Goal: Task Accomplishment & Management: Manage account settings

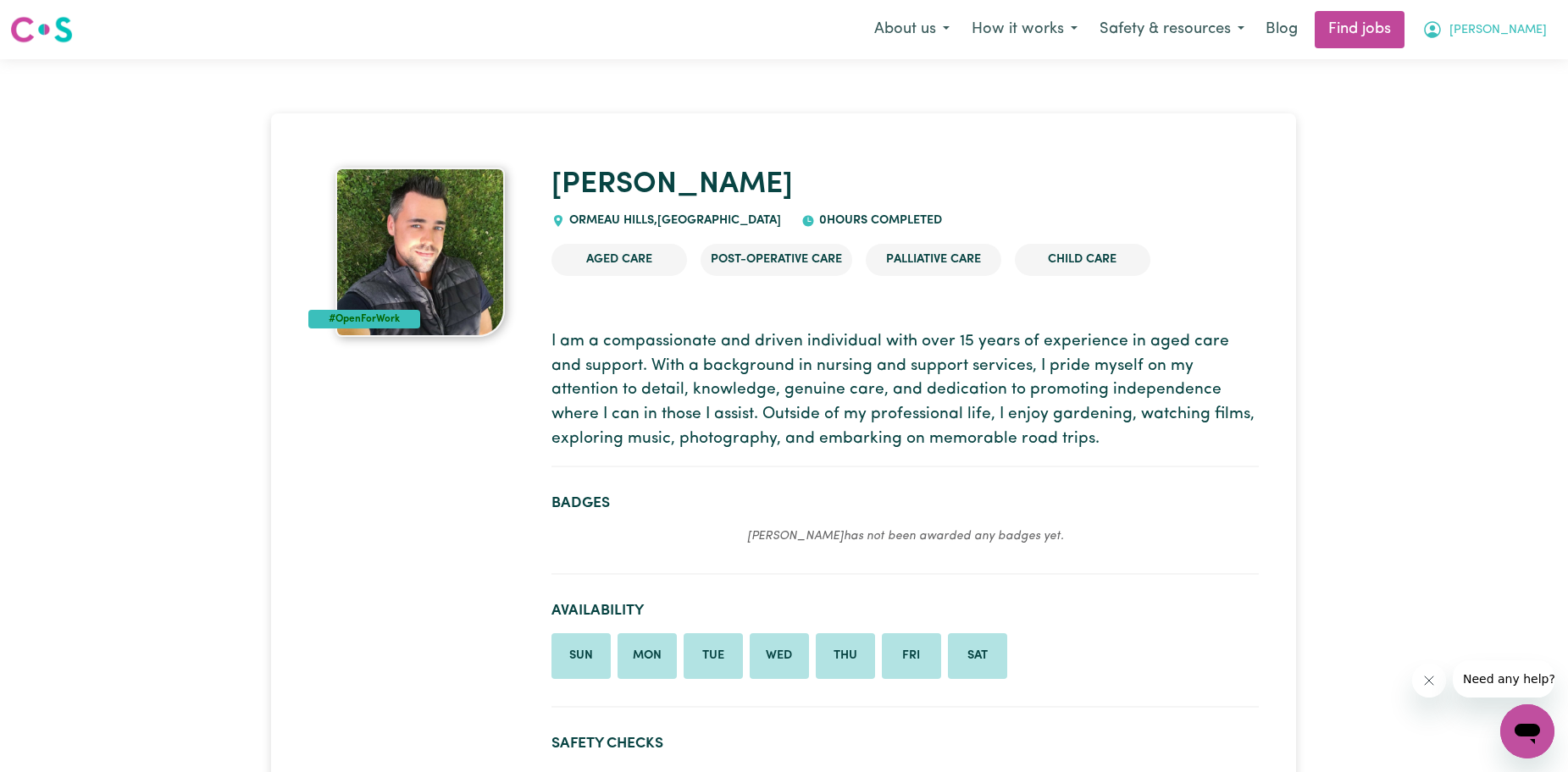
click at [1517, 35] on span "[PERSON_NAME]" at bounding box center [1497, 30] width 98 height 19
click at [1497, 66] on link "My Account" at bounding box center [1490, 66] width 134 height 33
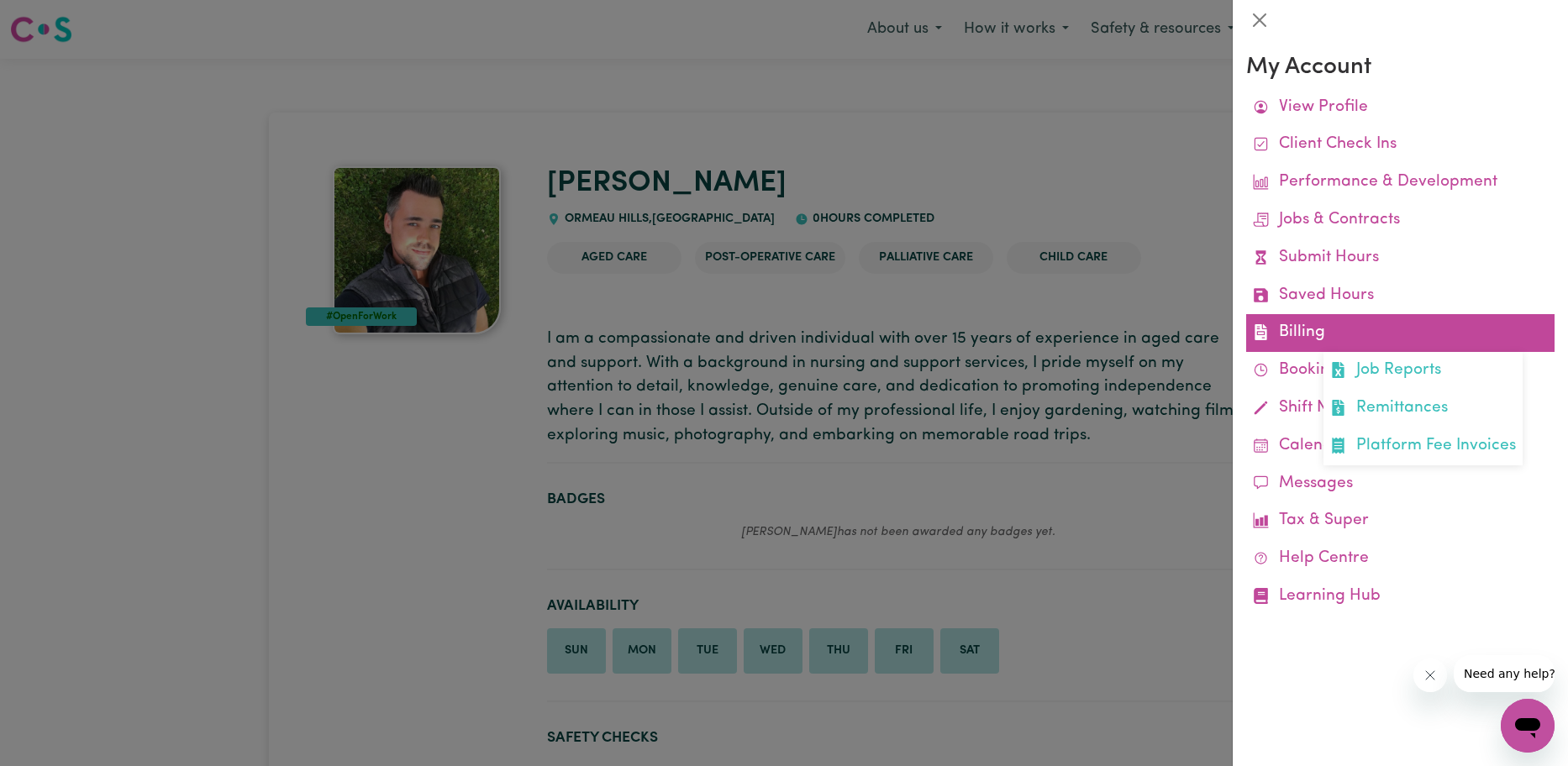
click at [1360, 336] on link "Billing Job Reports Remittances Platform Fee Invoices" at bounding box center [1401, 333] width 308 height 38
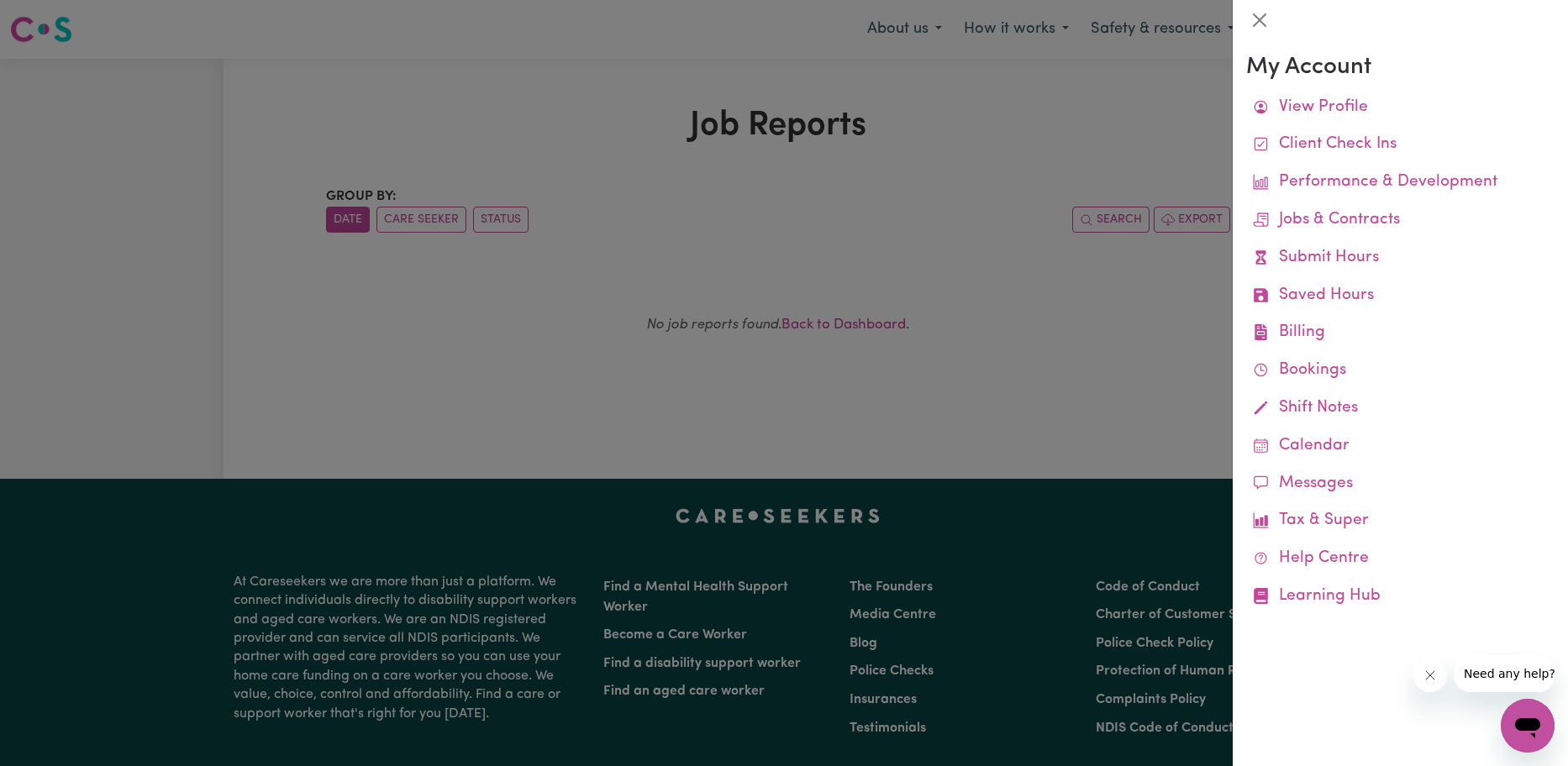
click at [1103, 330] on div at bounding box center [784, 383] width 1568 height 766
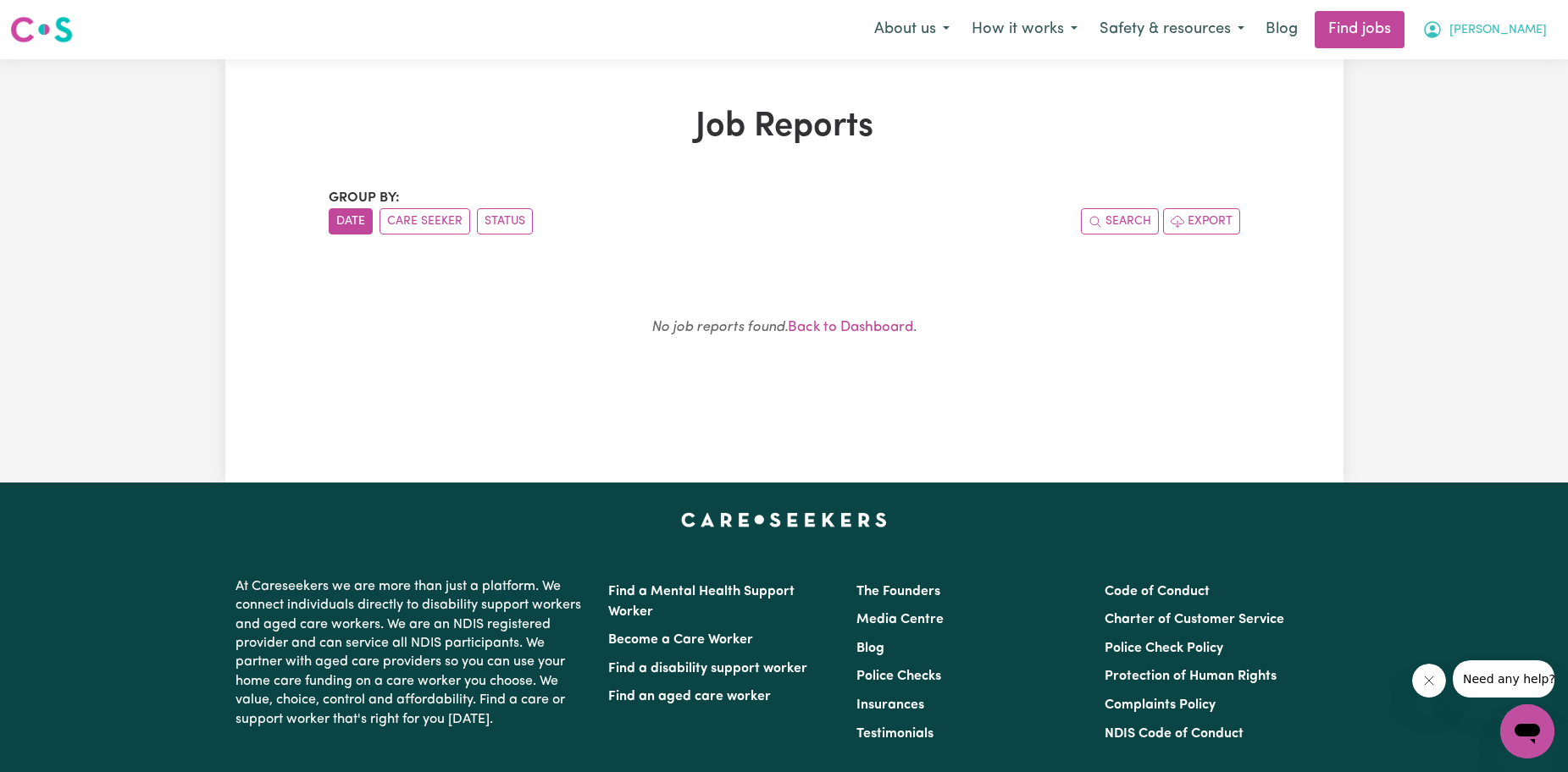
click at [1523, 28] on span "[PERSON_NAME]" at bounding box center [1497, 30] width 98 height 19
click at [1500, 80] on link "My Account" at bounding box center [1490, 66] width 134 height 33
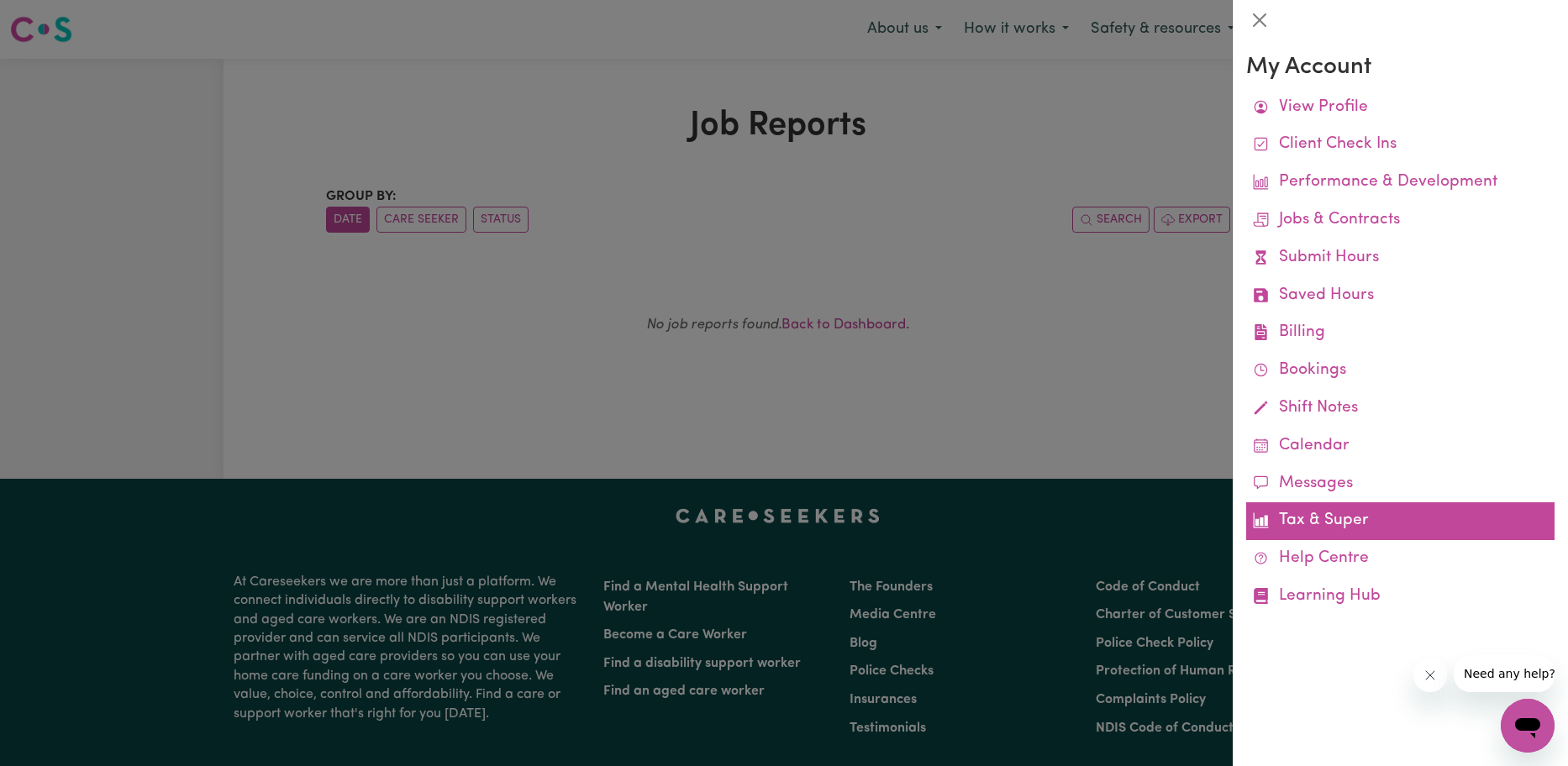
click at [1333, 528] on link "Tax & Super" at bounding box center [1401, 521] width 308 height 38
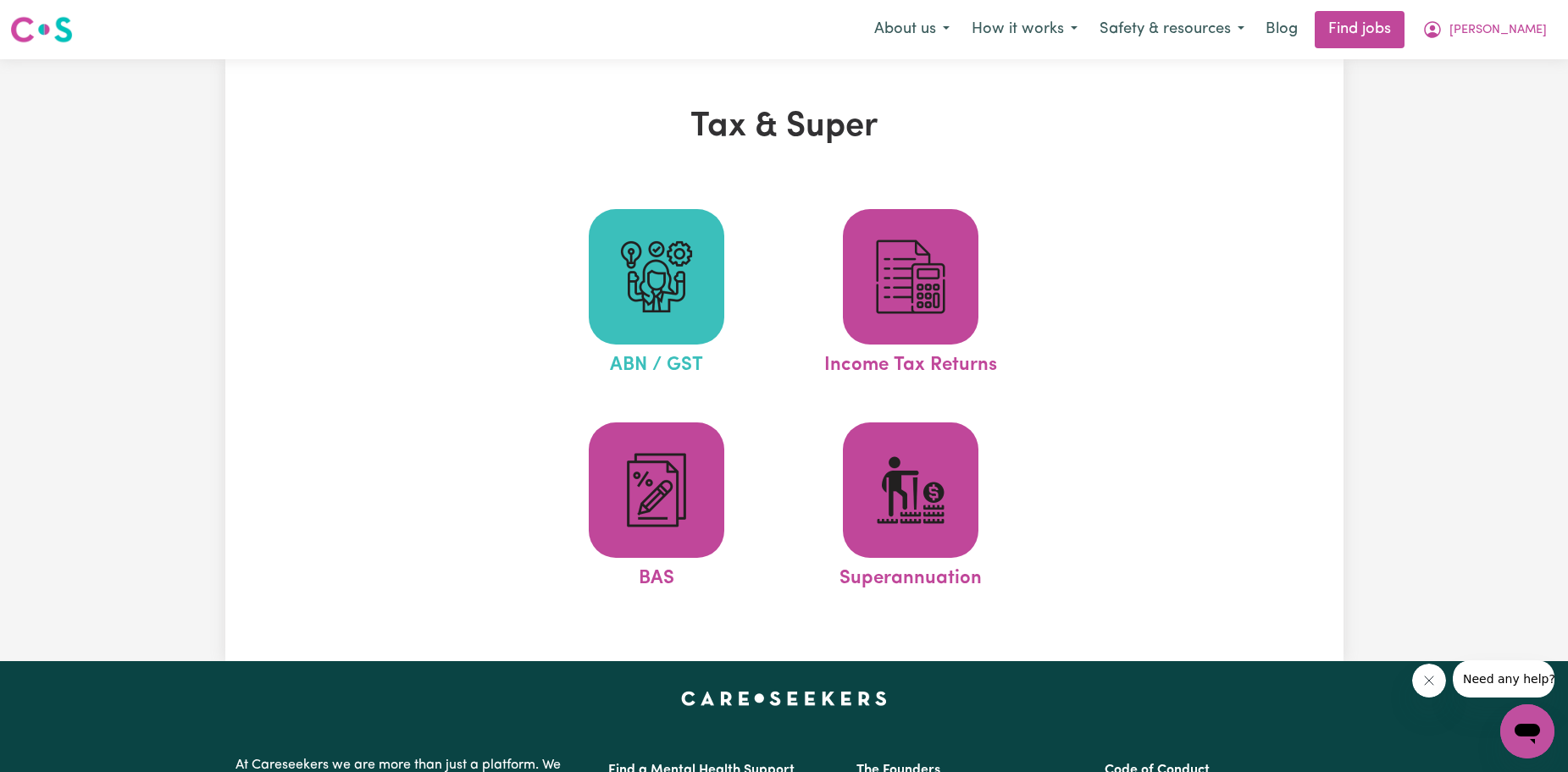
click at [692, 257] on img at bounding box center [656, 277] width 81 height 81
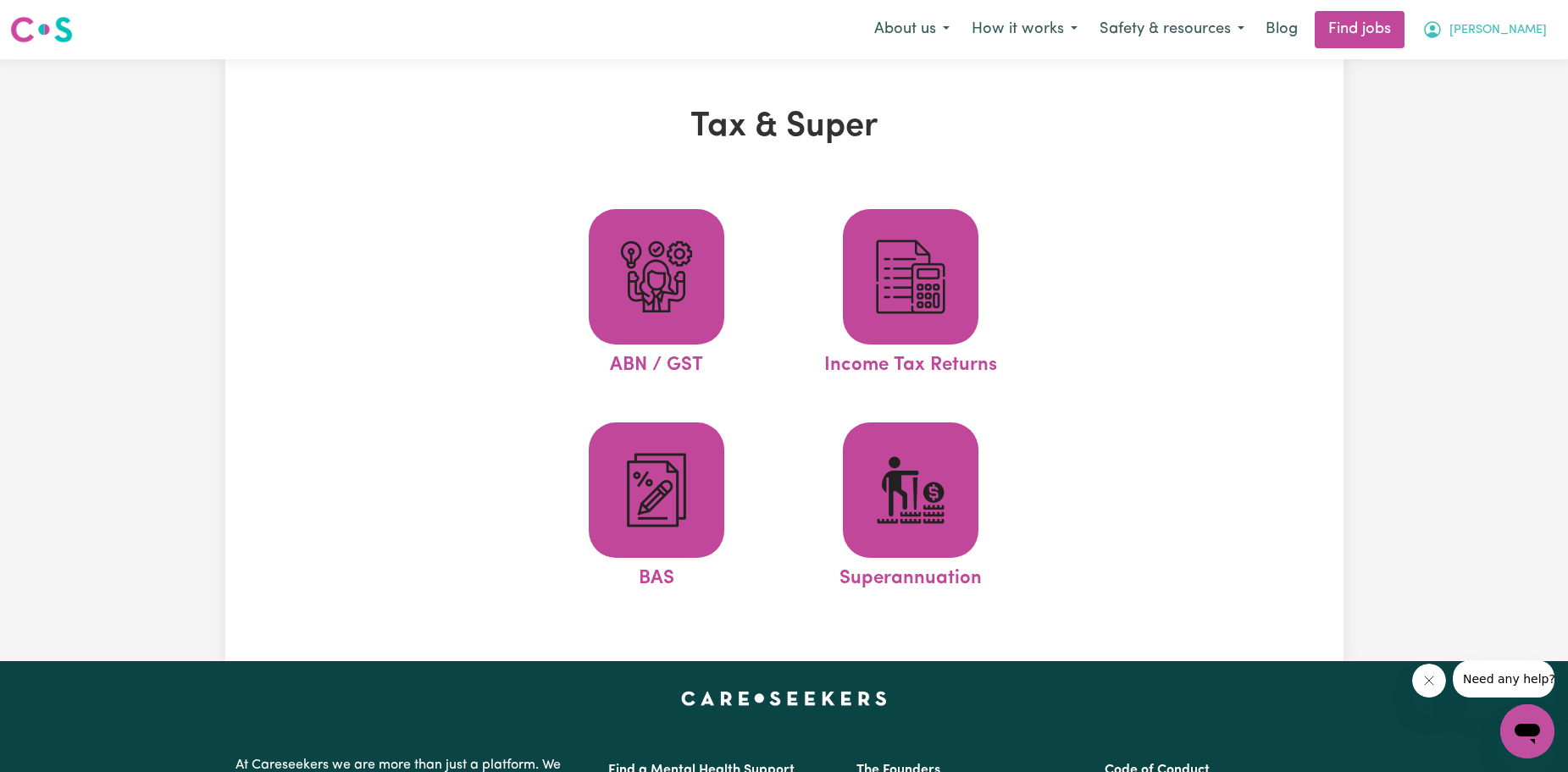
click at [1524, 33] on span "[PERSON_NAME]" at bounding box center [1497, 30] width 98 height 19
click at [1517, 78] on link "My Account" at bounding box center [1490, 66] width 134 height 33
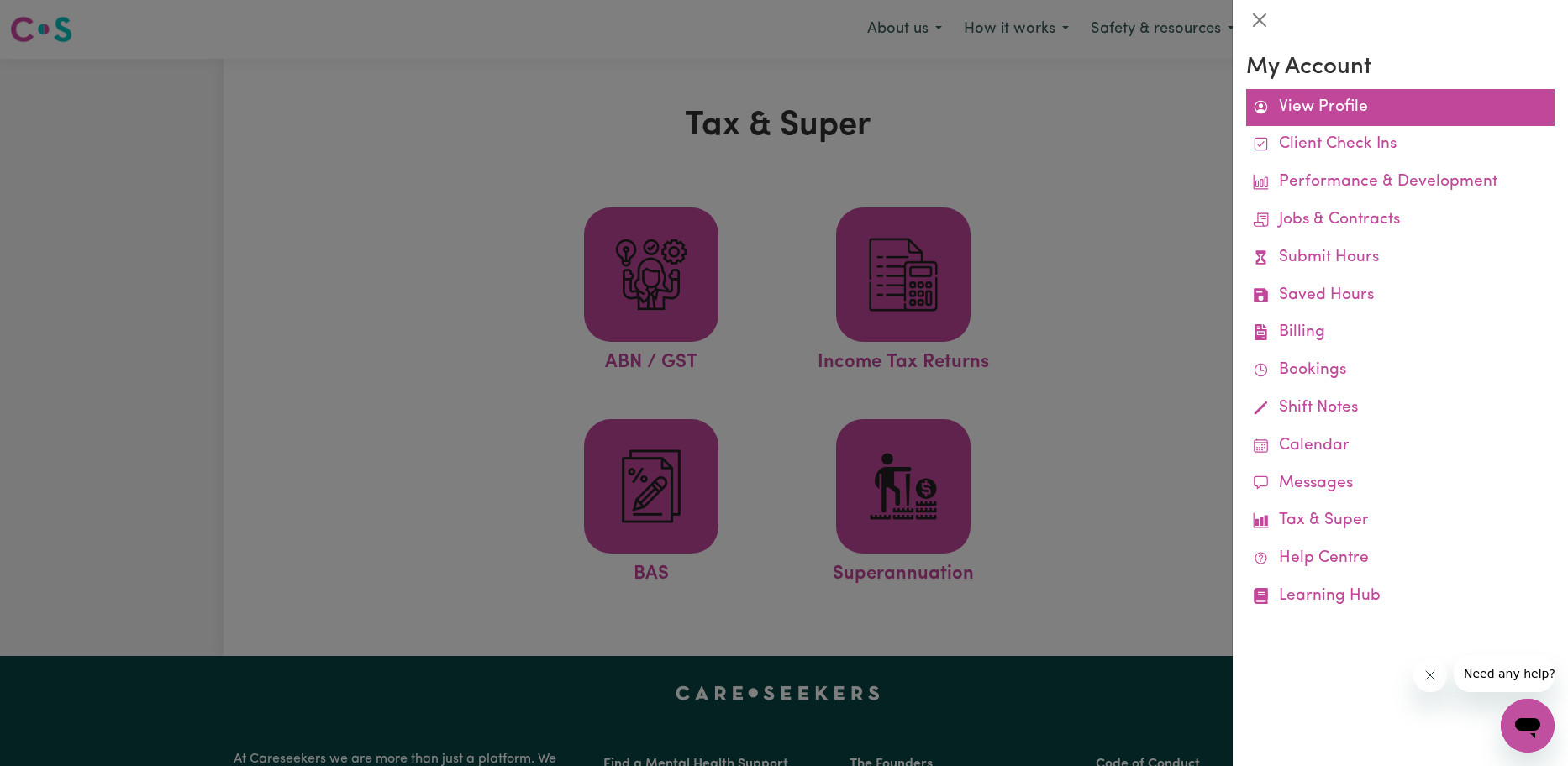
click at [1336, 117] on link "View Profile" at bounding box center [1401, 108] width 308 height 38
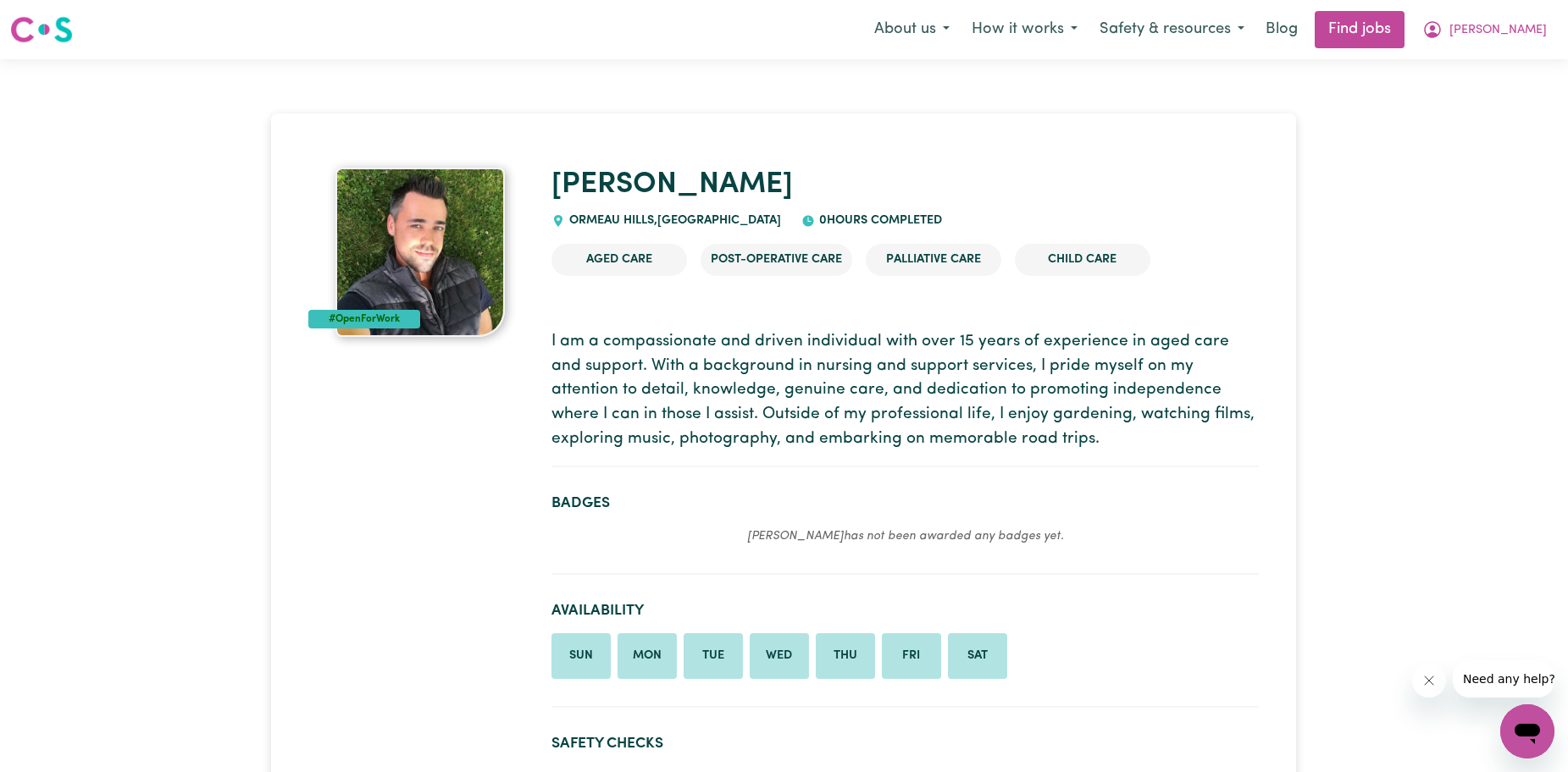
click at [36, 16] on img at bounding box center [41, 30] width 63 height 31
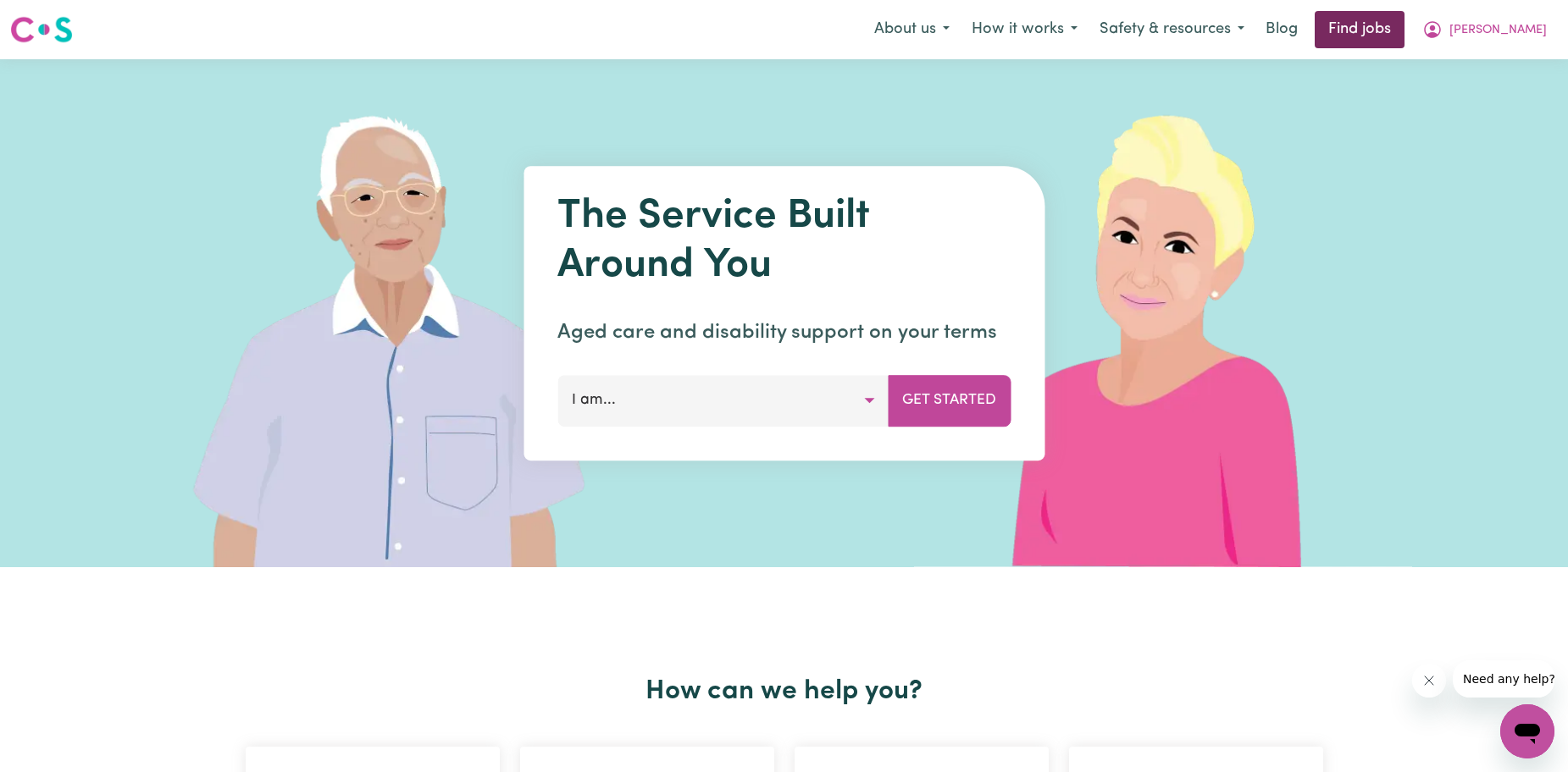
click at [1404, 32] on link "Find jobs" at bounding box center [1359, 30] width 90 height 37
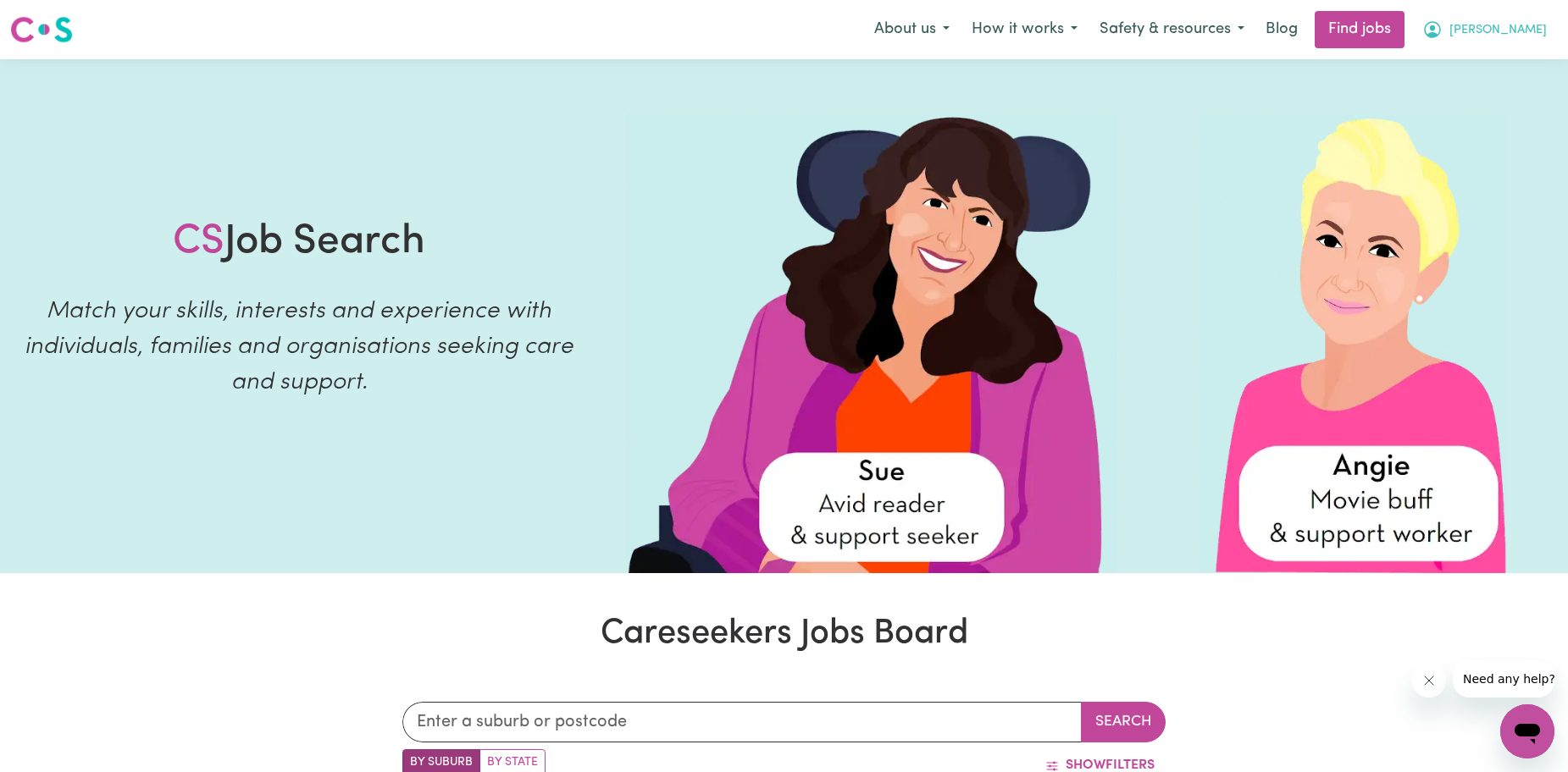
click at [1513, 25] on span "[PERSON_NAME]" at bounding box center [1497, 30] width 98 height 19
click at [1492, 59] on link "My Account" at bounding box center [1490, 66] width 134 height 33
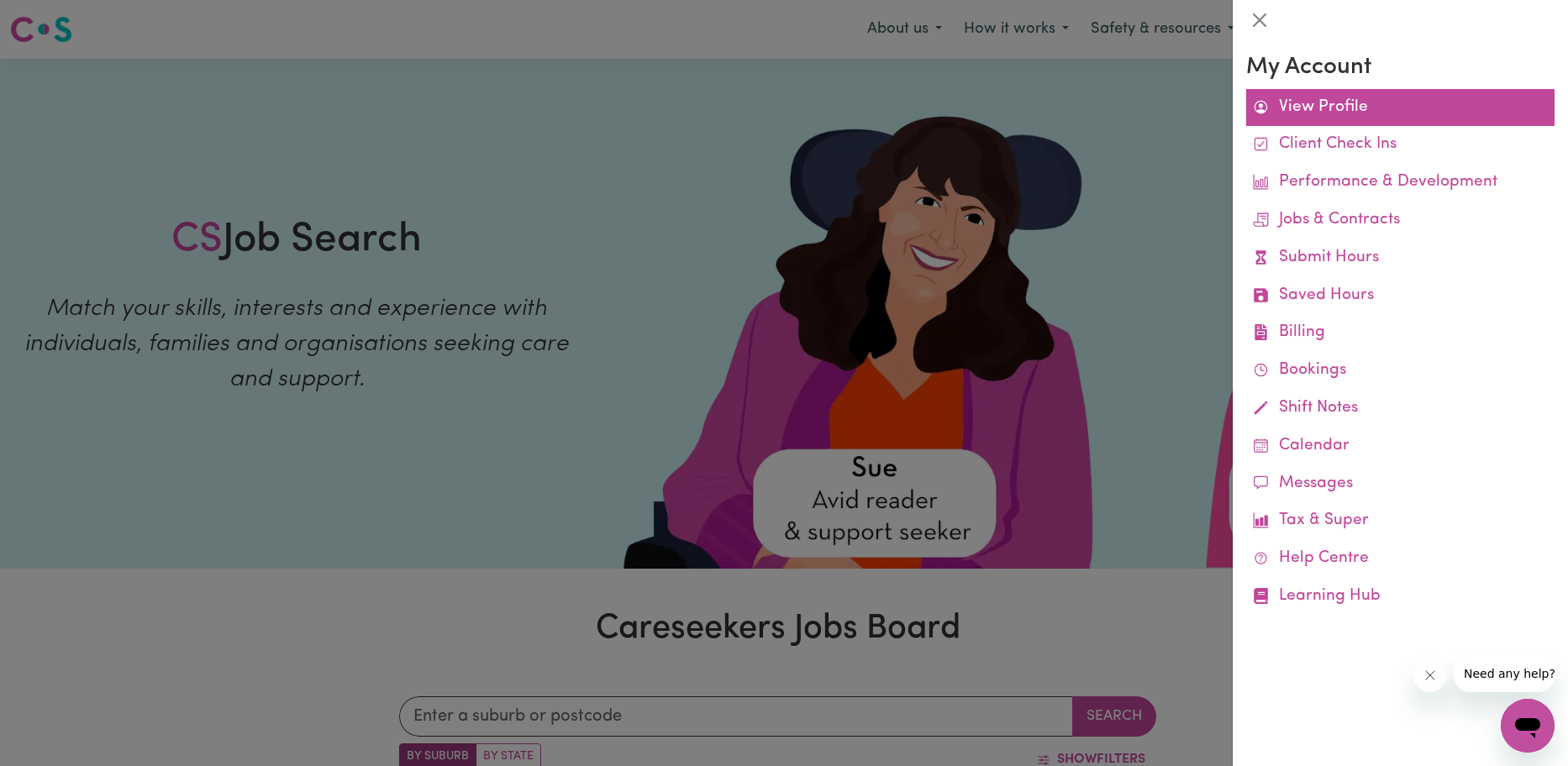
click at [1372, 108] on link "View Profile" at bounding box center [1401, 108] width 308 height 38
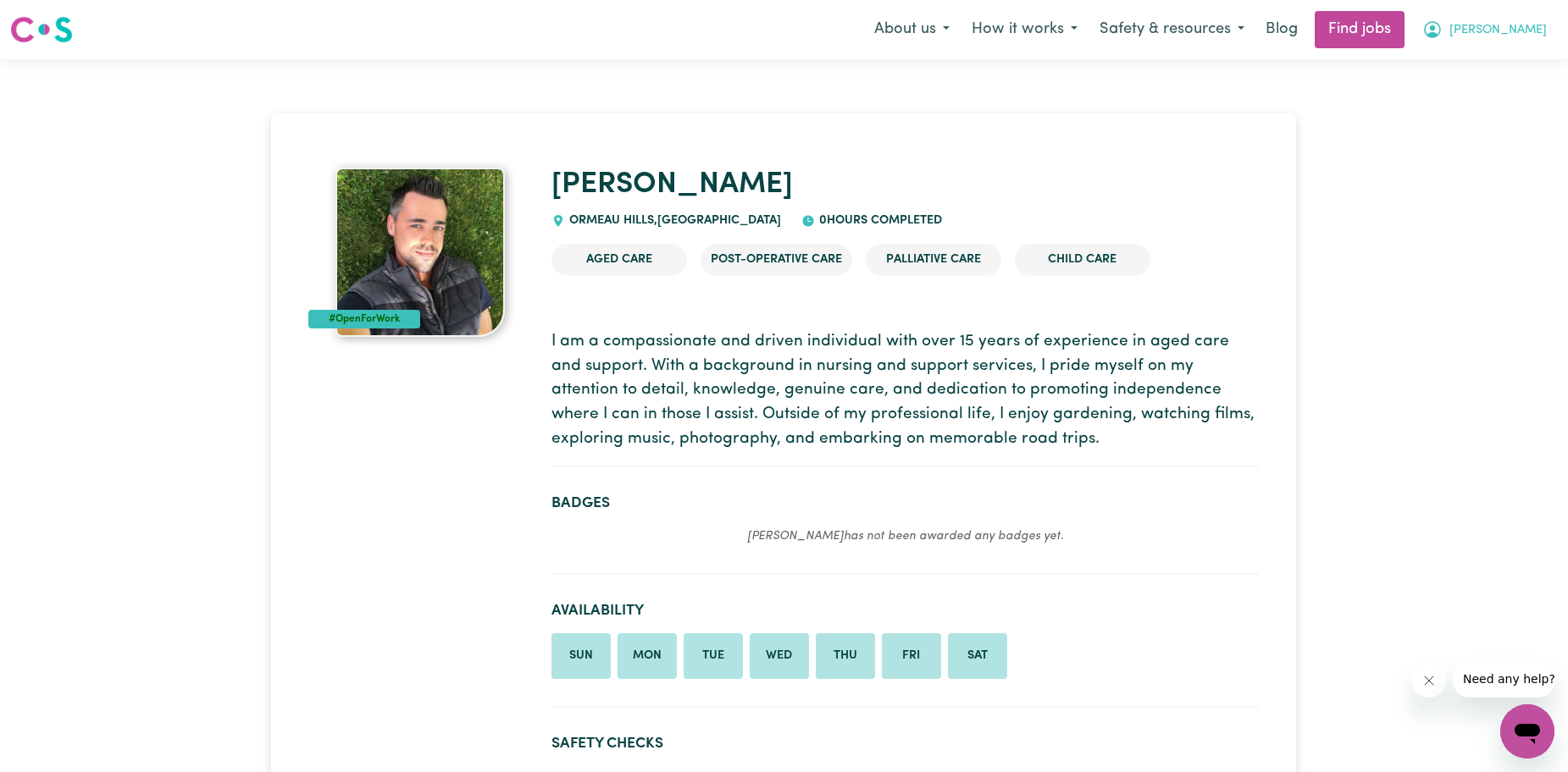
click at [1529, 31] on span "[PERSON_NAME]" at bounding box center [1497, 30] width 98 height 19
click at [1476, 70] on link "My Account" at bounding box center [1490, 66] width 134 height 33
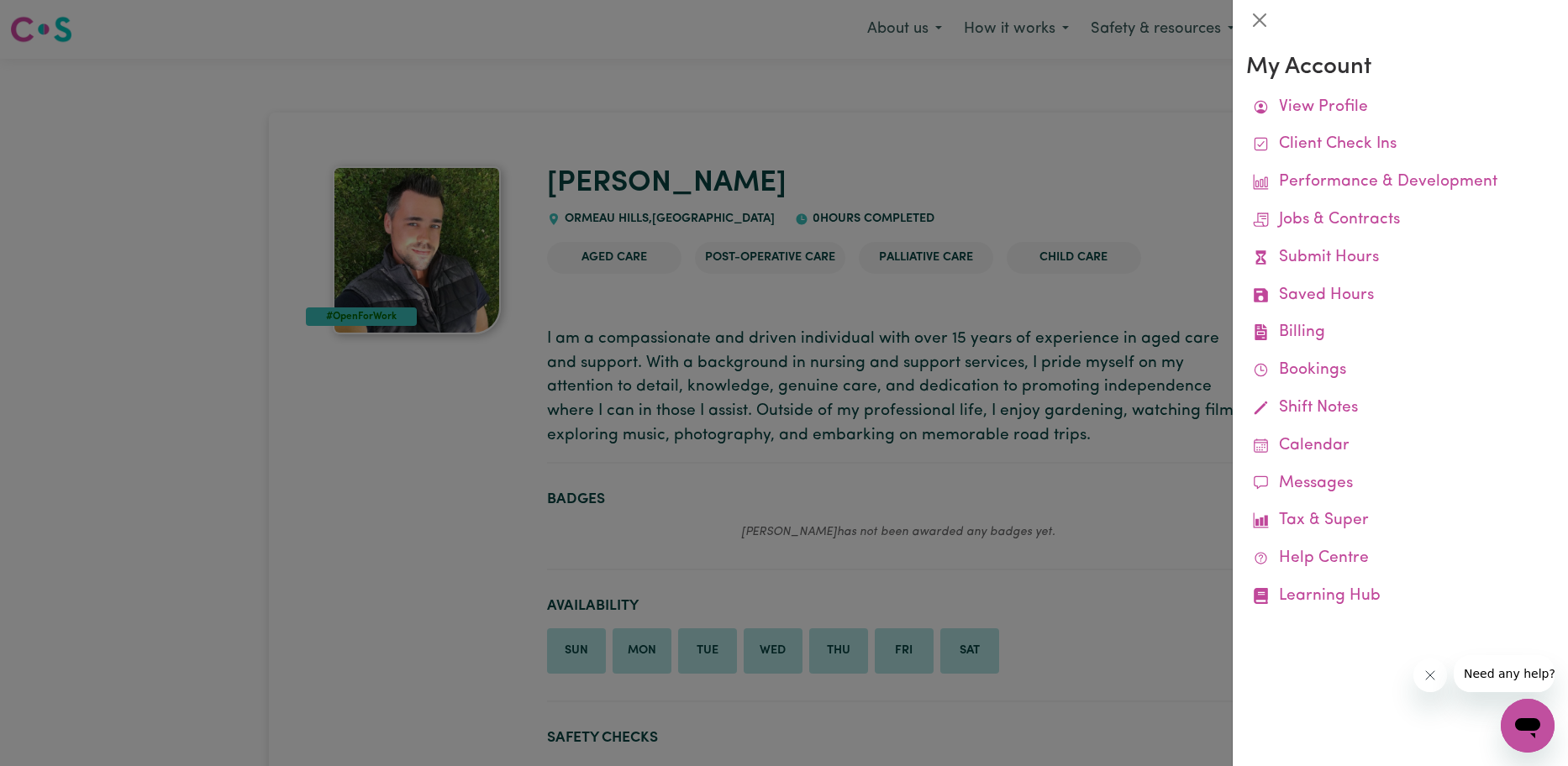
click at [1222, 129] on div at bounding box center [784, 383] width 1568 height 766
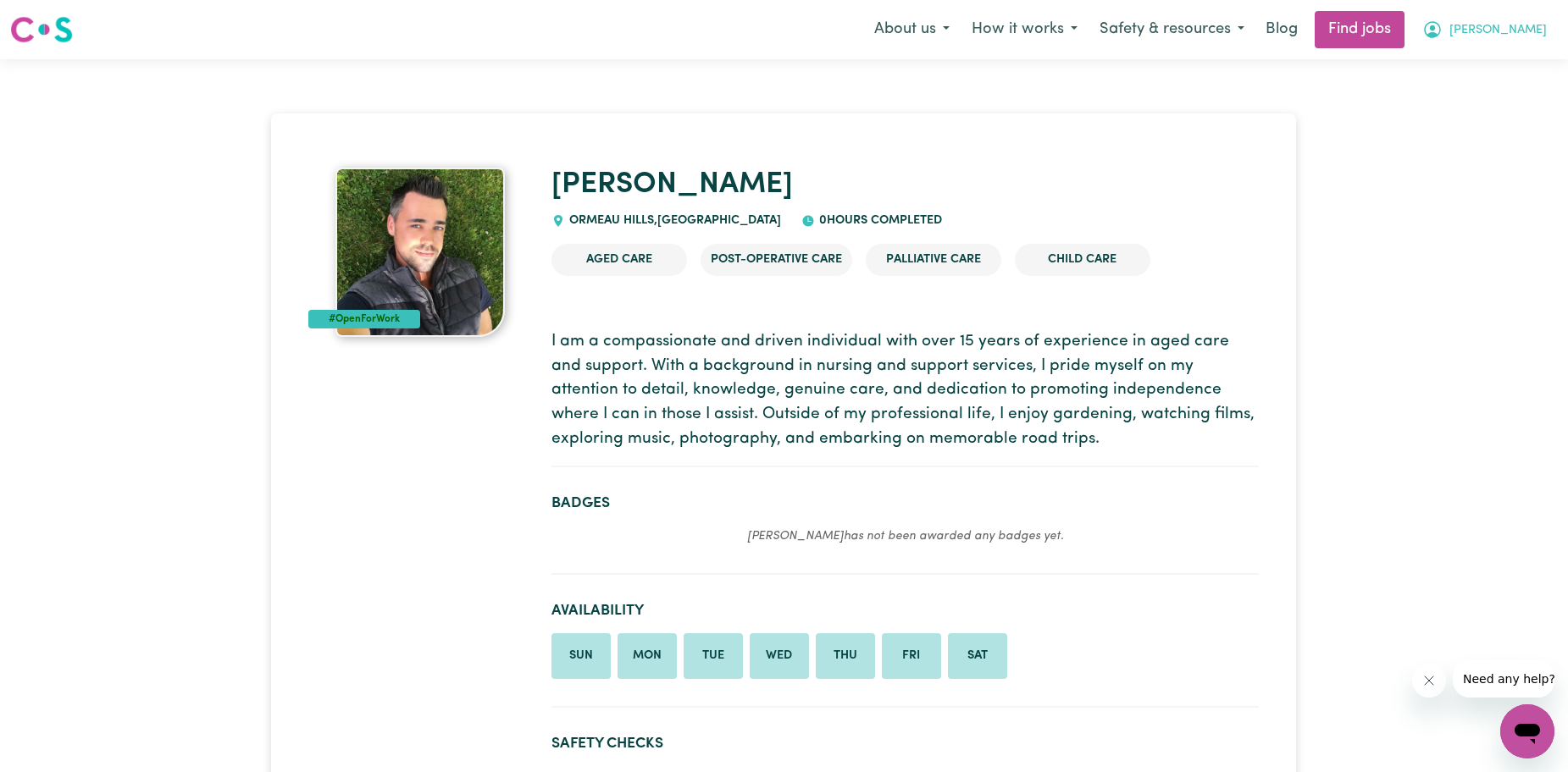
click at [1513, 31] on span "[PERSON_NAME]" at bounding box center [1497, 30] width 98 height 19
click at [1469, 92] on link "My Dashboard" at bounding box center [1490, 97] width 134 height 33
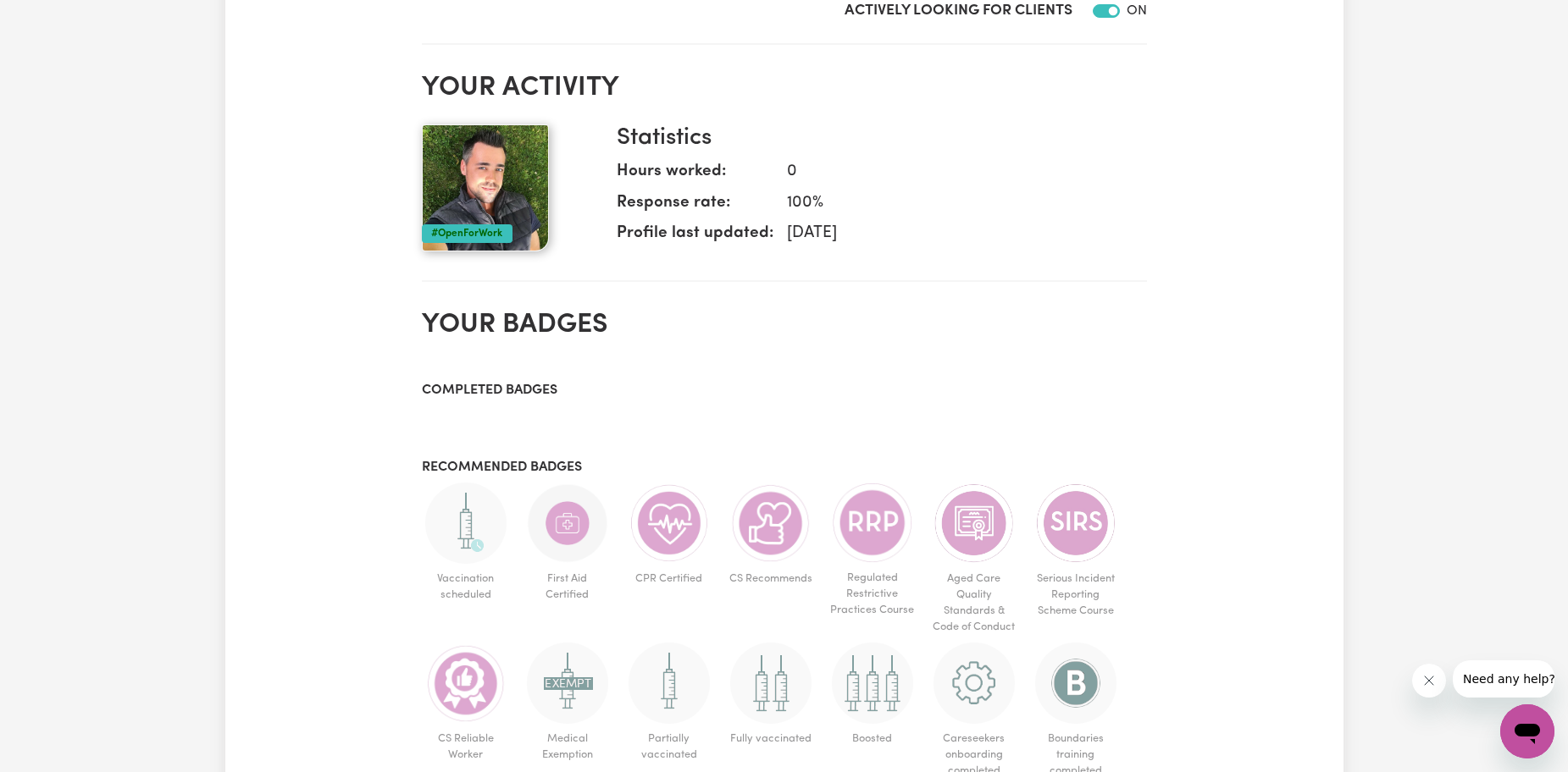
scroll to position [593, 0]
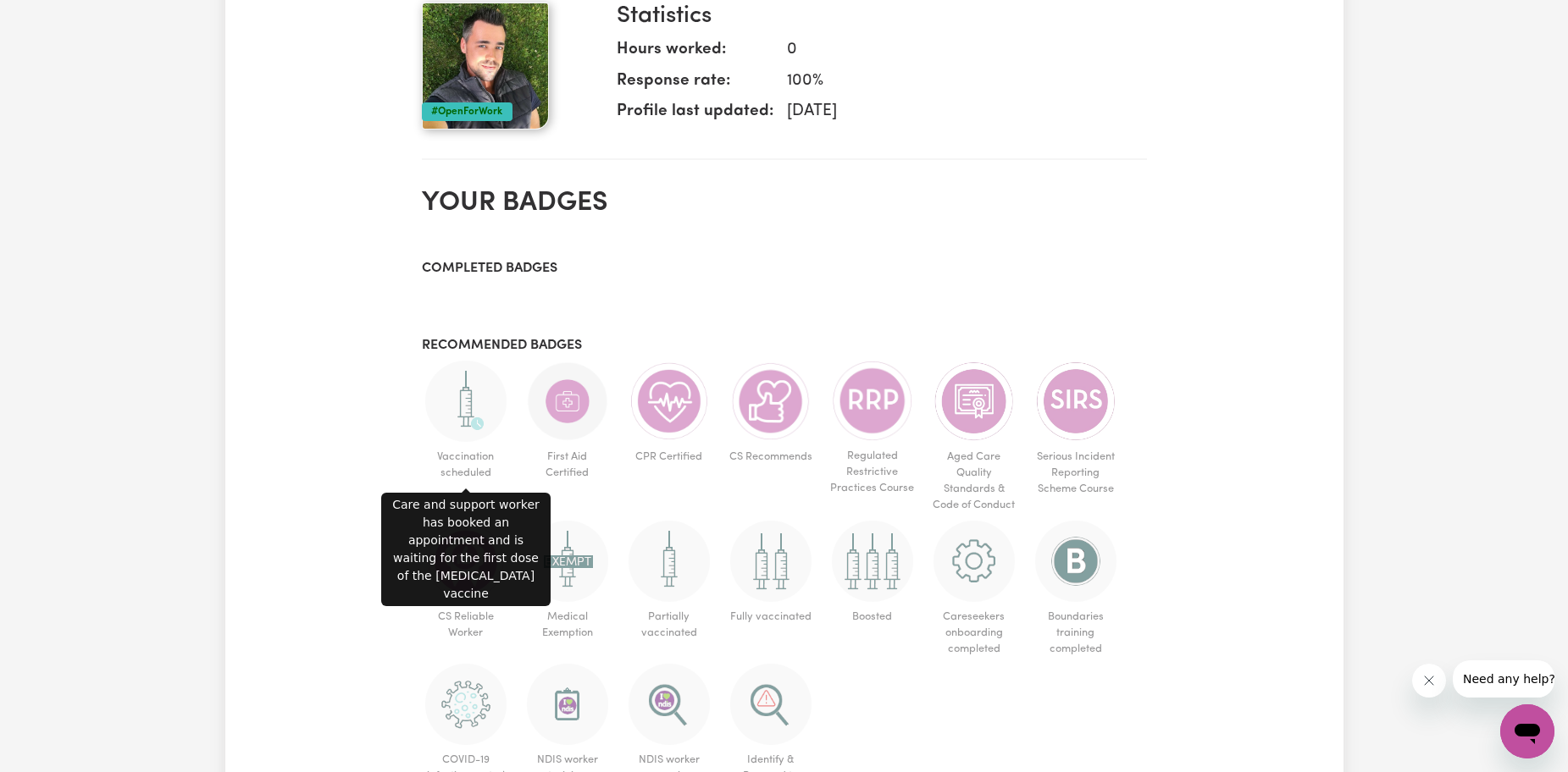
click at [474, 398] on img at bounding box center [465, 401] width 81 height 81
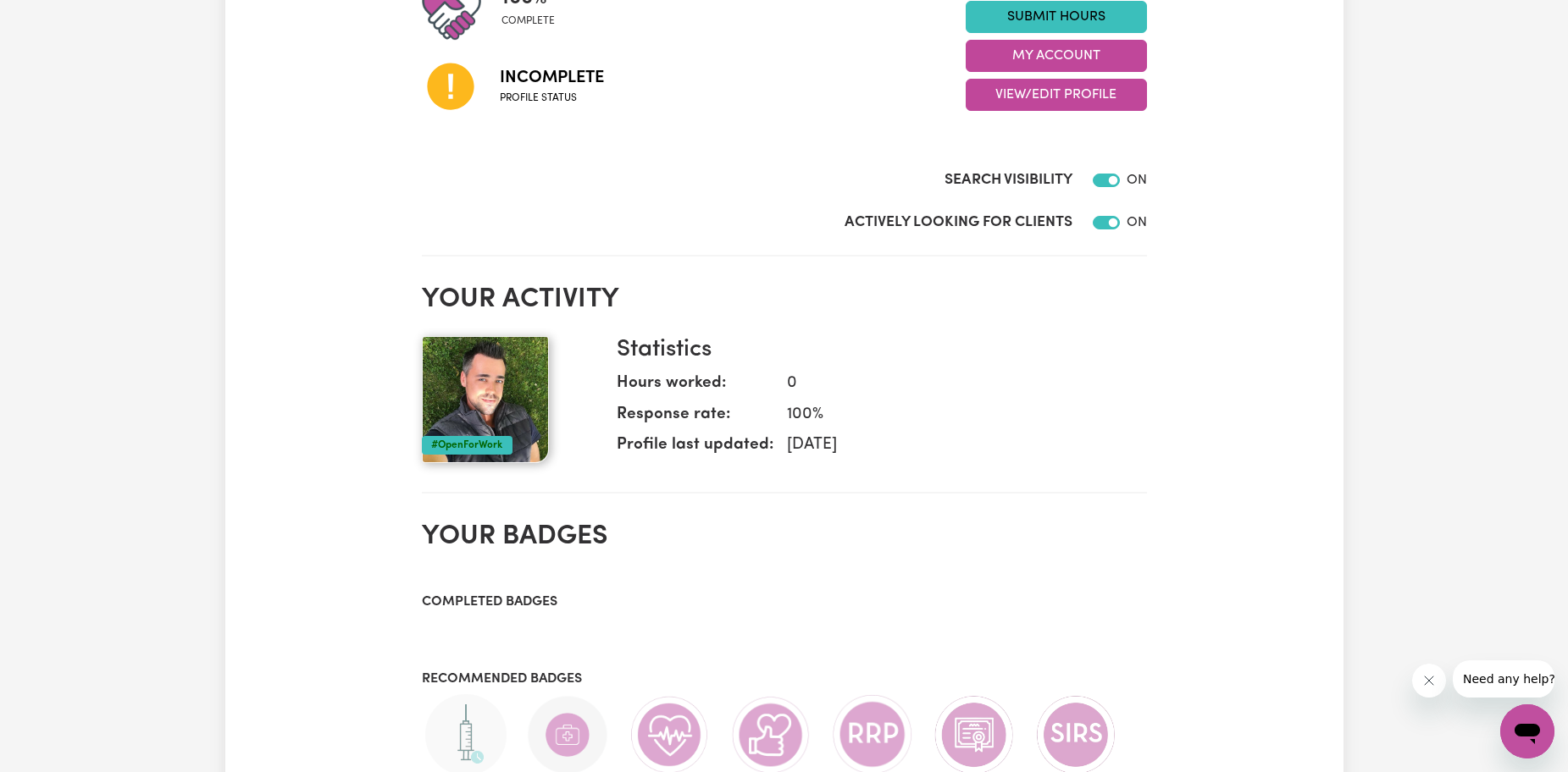
scroll to position [0, 0]
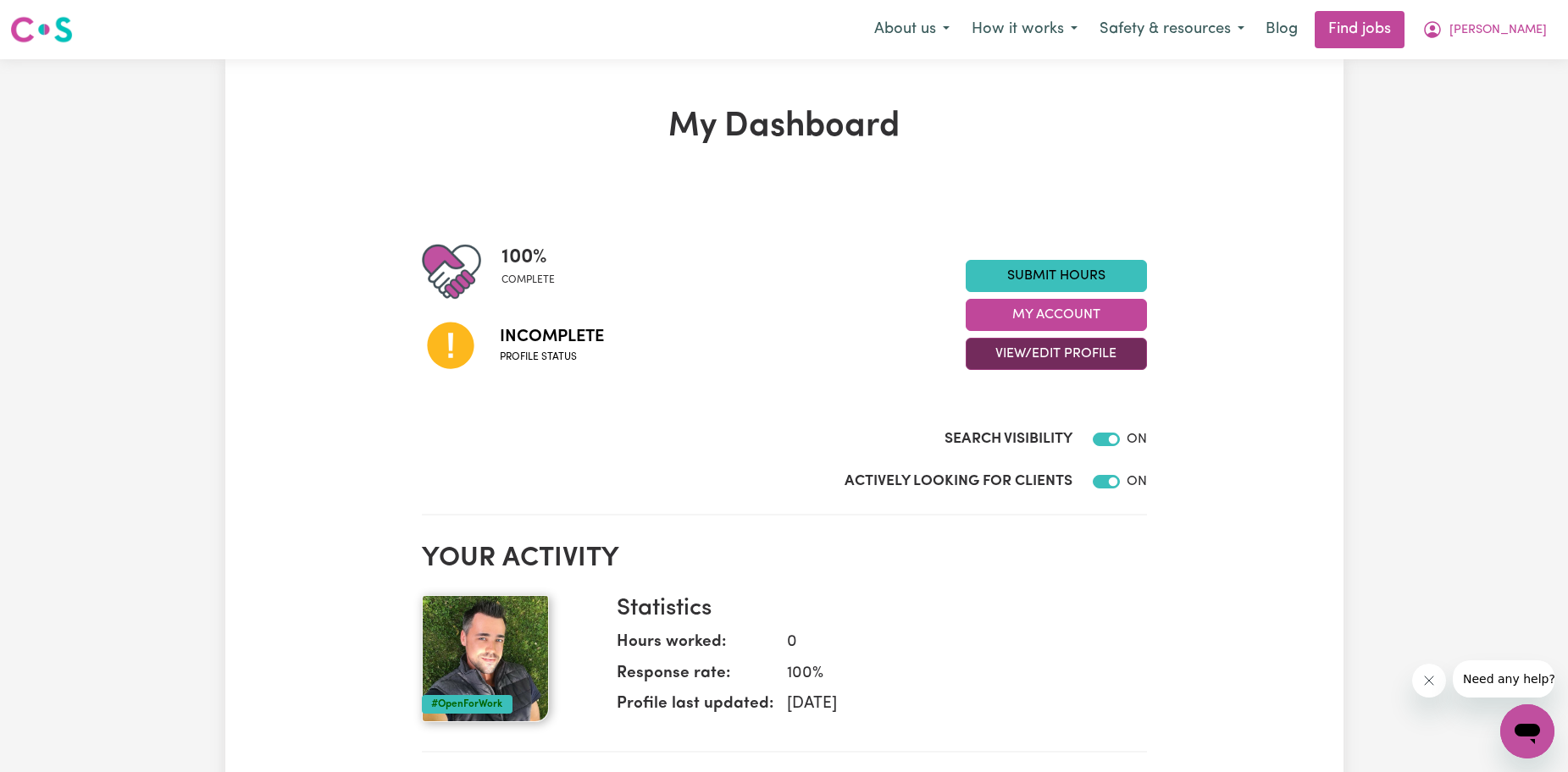
click at [1065, 357] on button "View/Edit Profile" at bounding box center [1056, 354] width 181 height 33
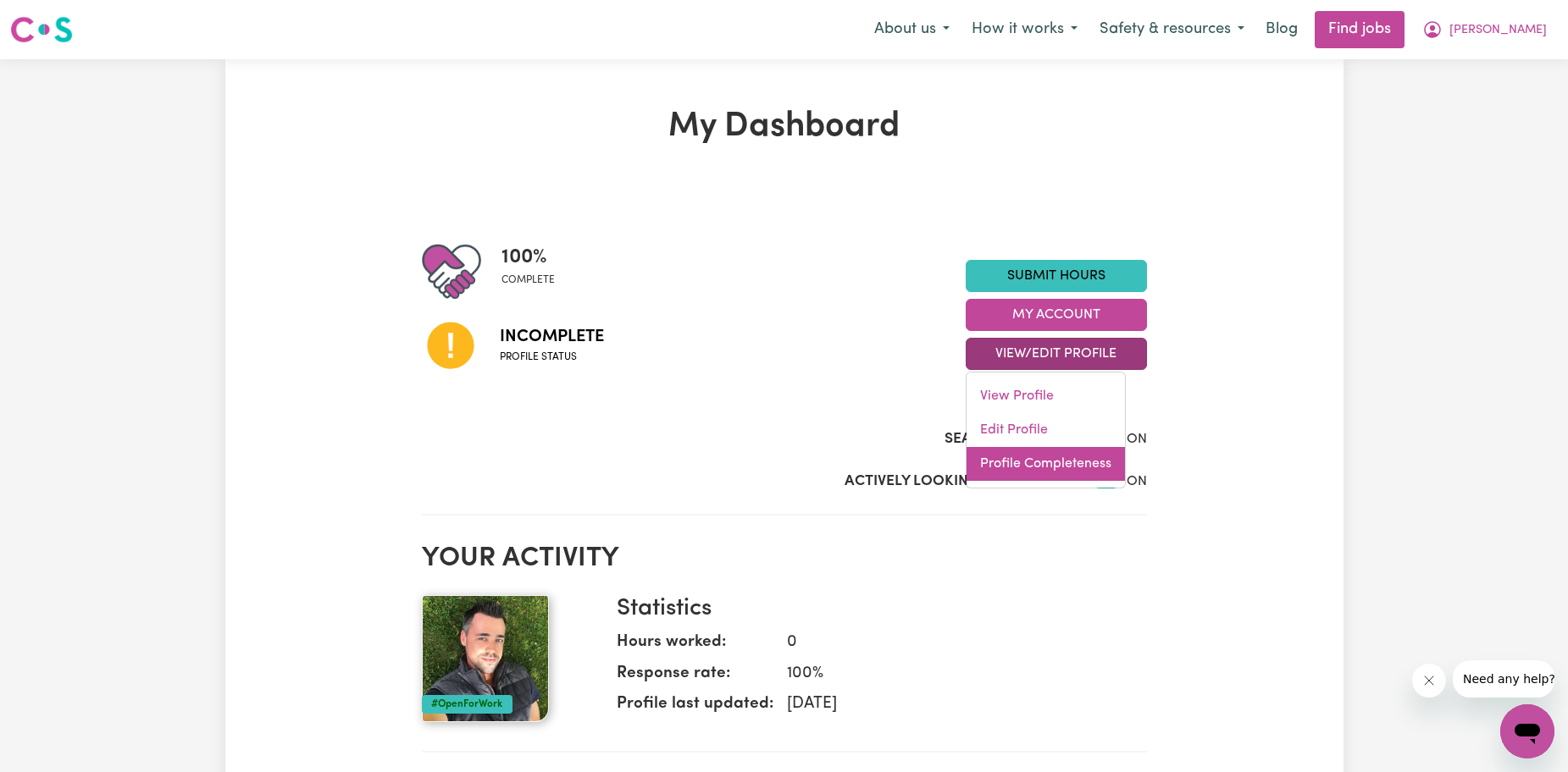
click at [1030, 465] on link "Profile Completeness" at bounding box center [1045, 463] width 159 height 34
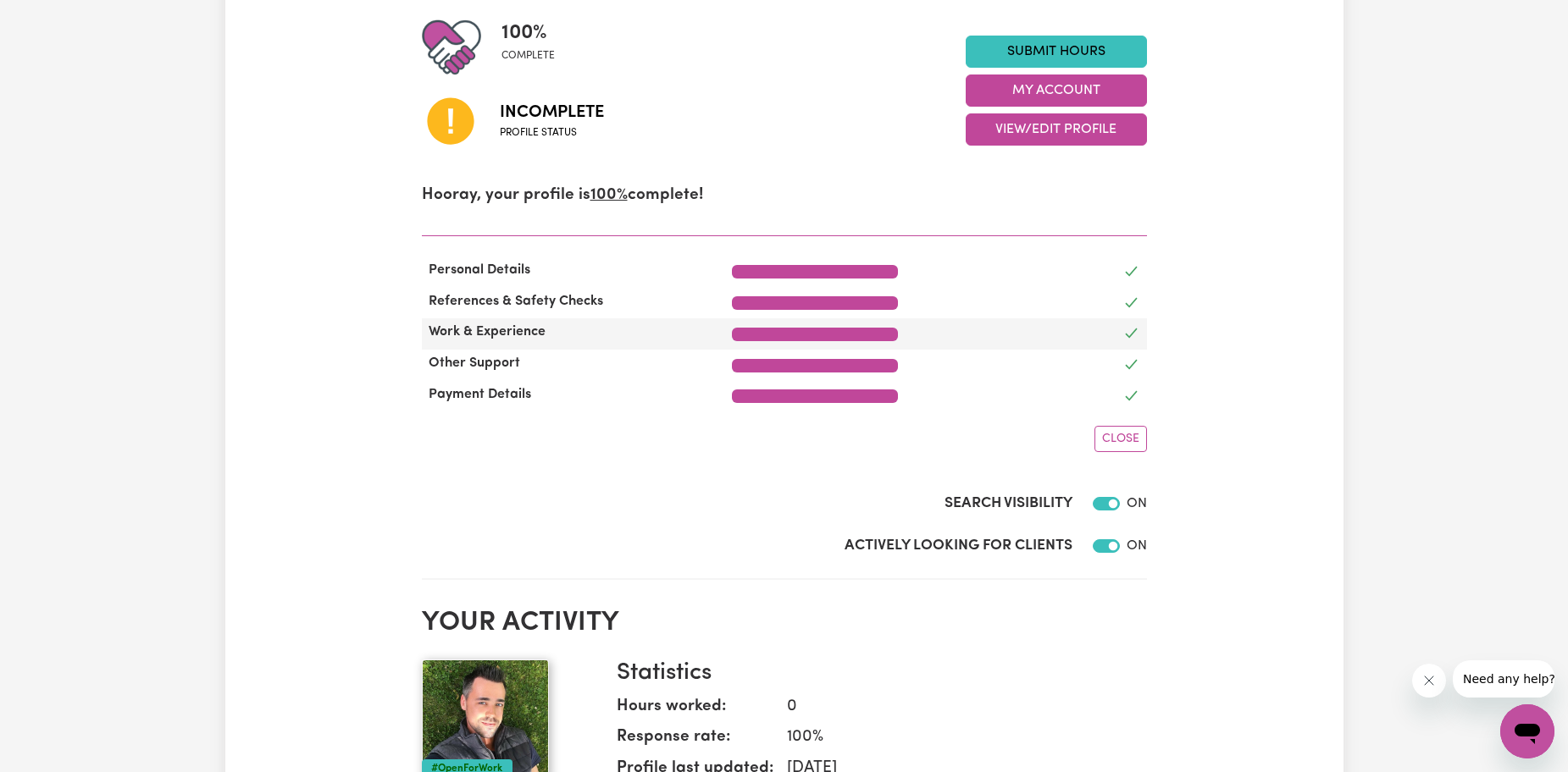
scroll to position [254, 0]
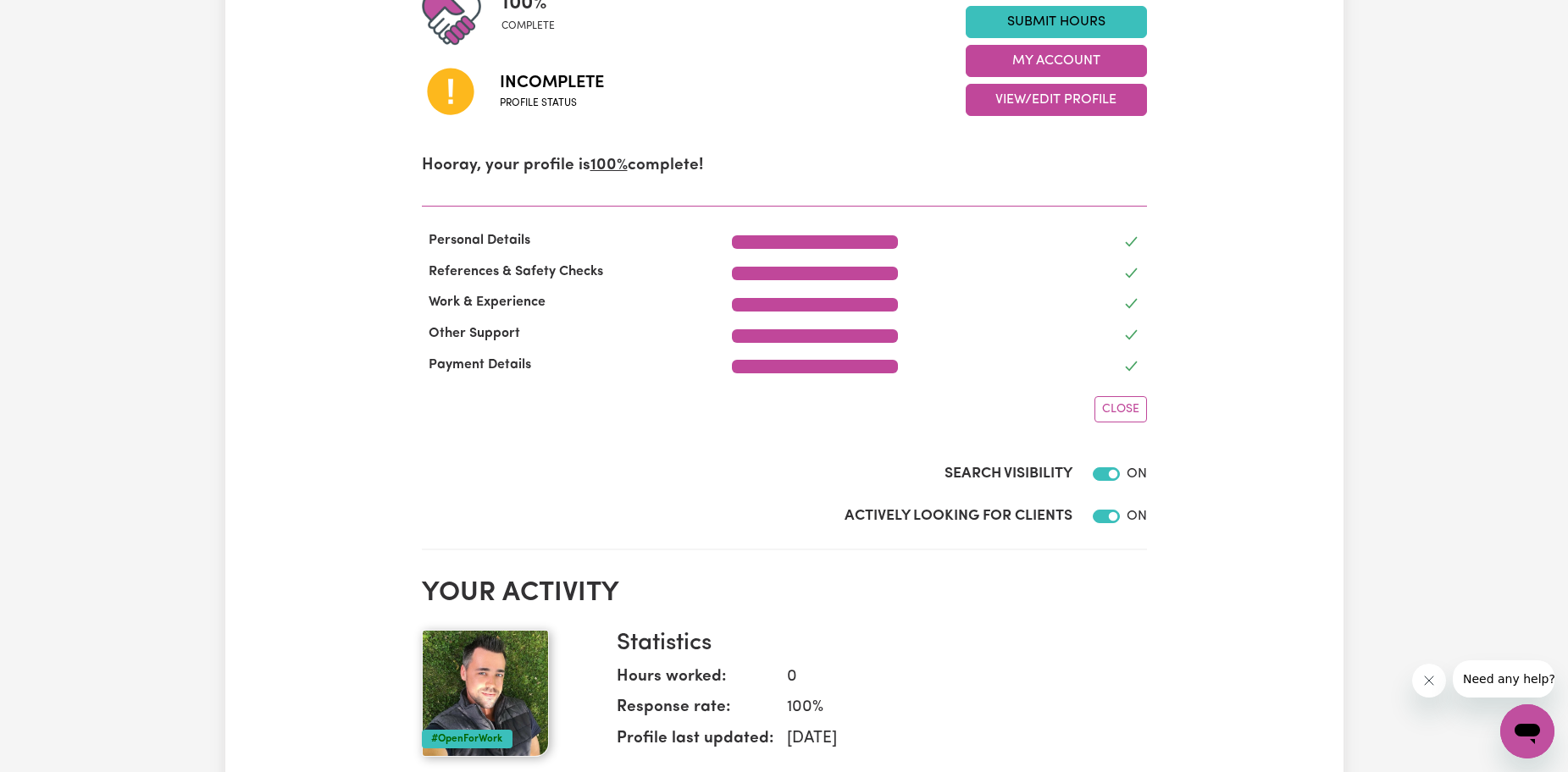
click at [1114, 404] on span "Close" at bounding box center [1120, 409] width 37 height 13
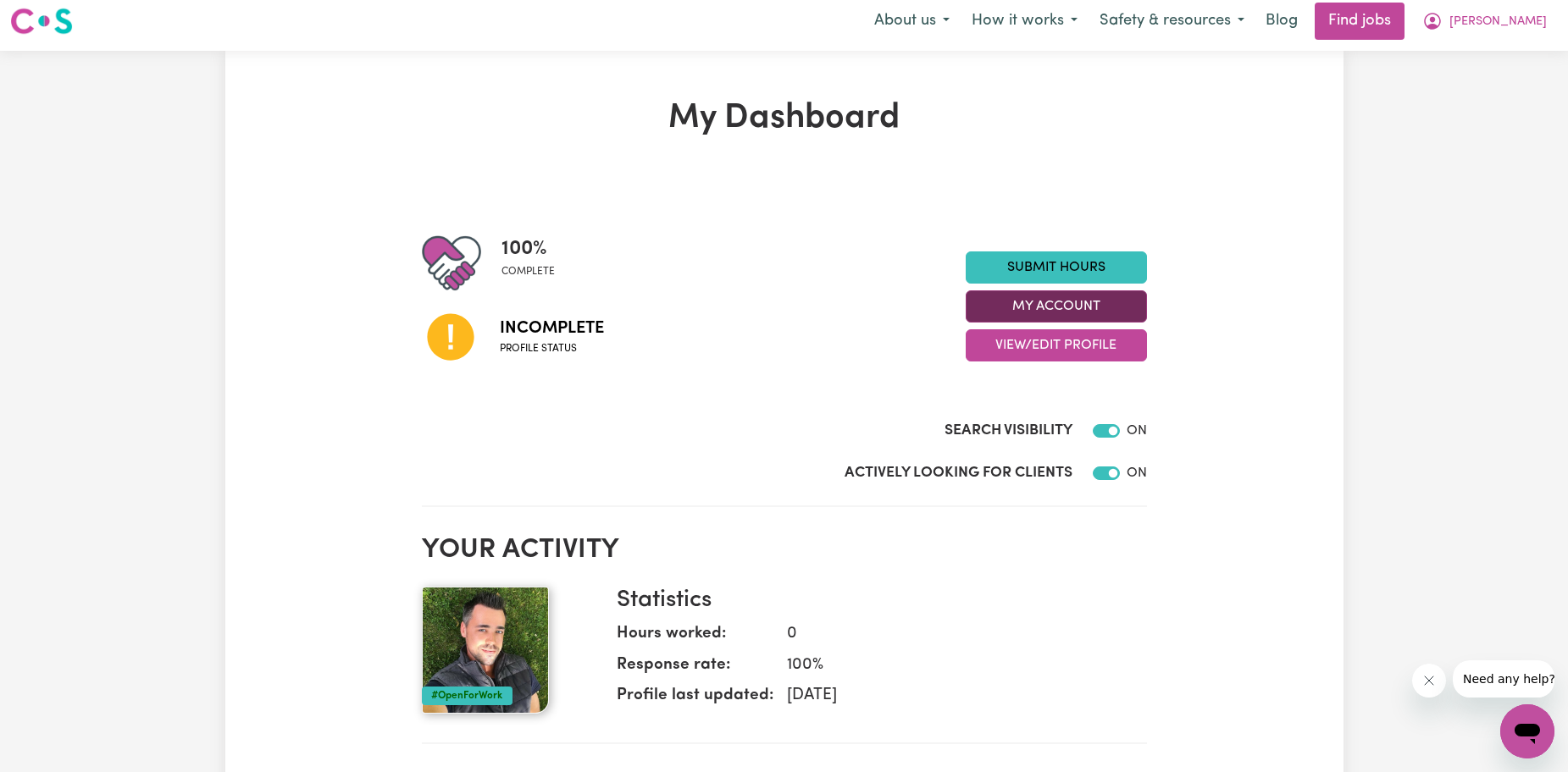
scroll to position [0, 0]
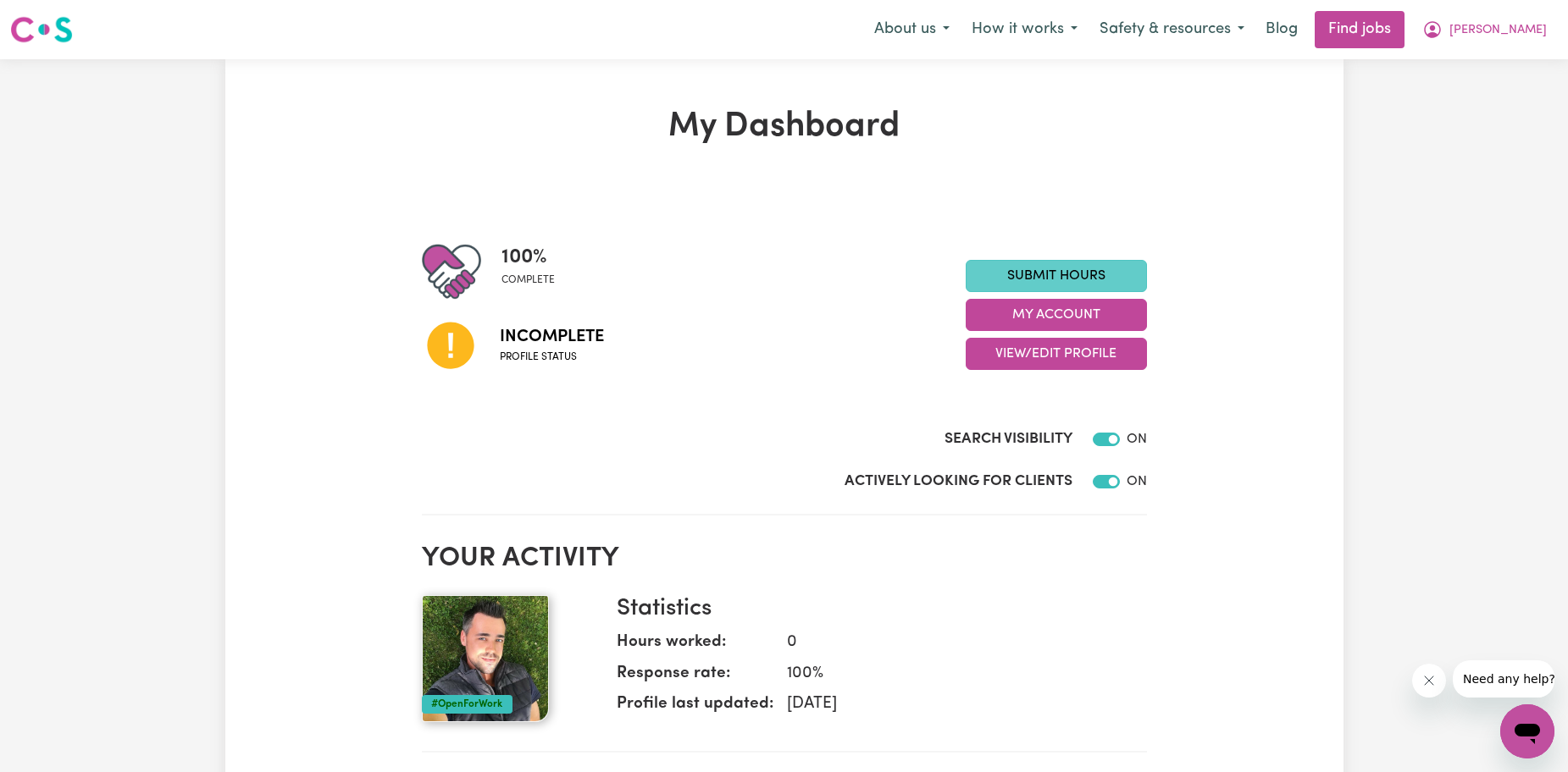
click at [1092, 280] on link "Submit Hours" at bounding box center [1056, 276] width 181 height 33
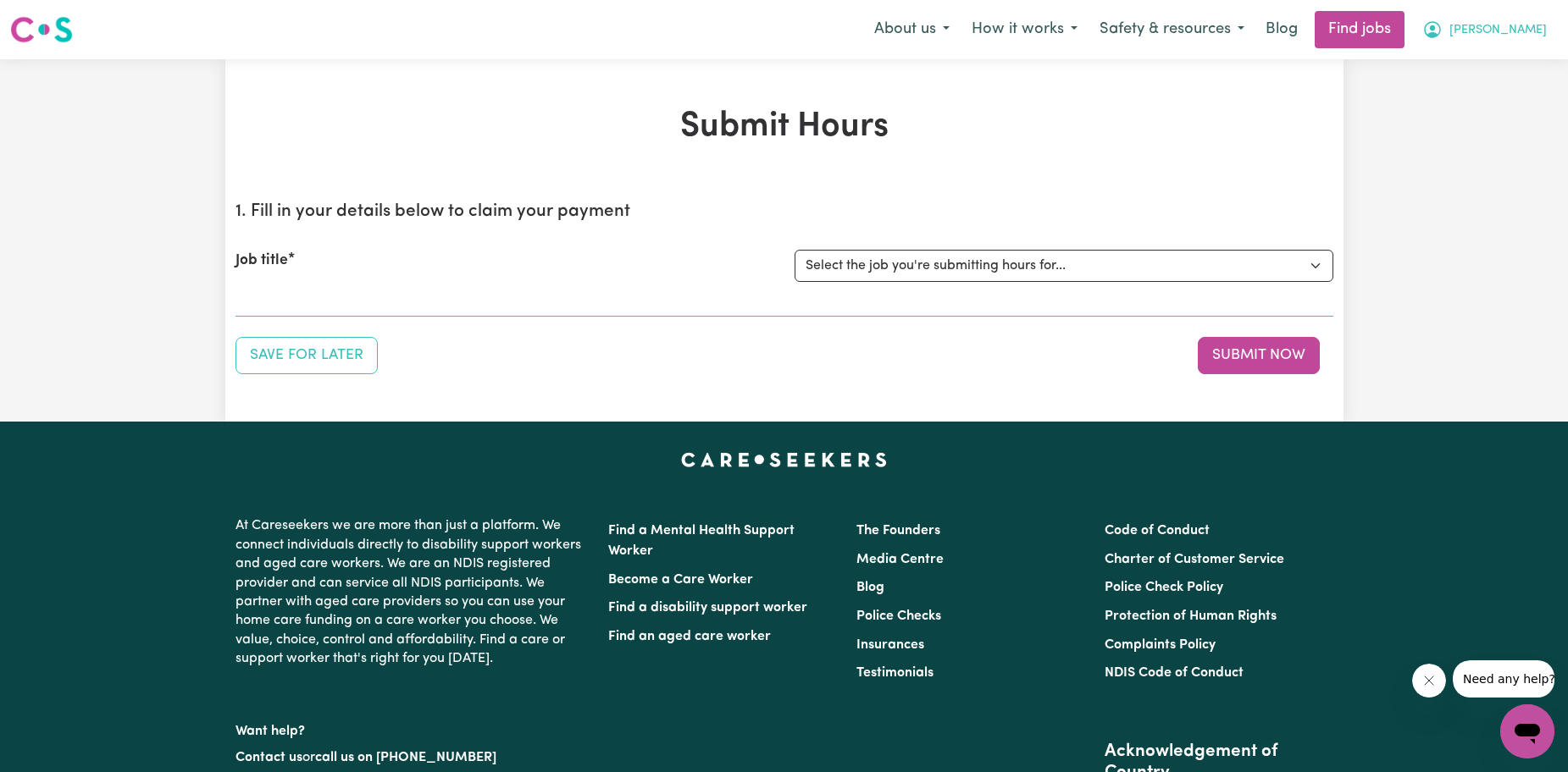
click at [1542, 35] on span "[PERSON_NAME]" at bounding box center [1497, 30] width 98 height 19
click at [1489, 68] on link "My Account" at bounding box center [1490, 66] width 134 height 33
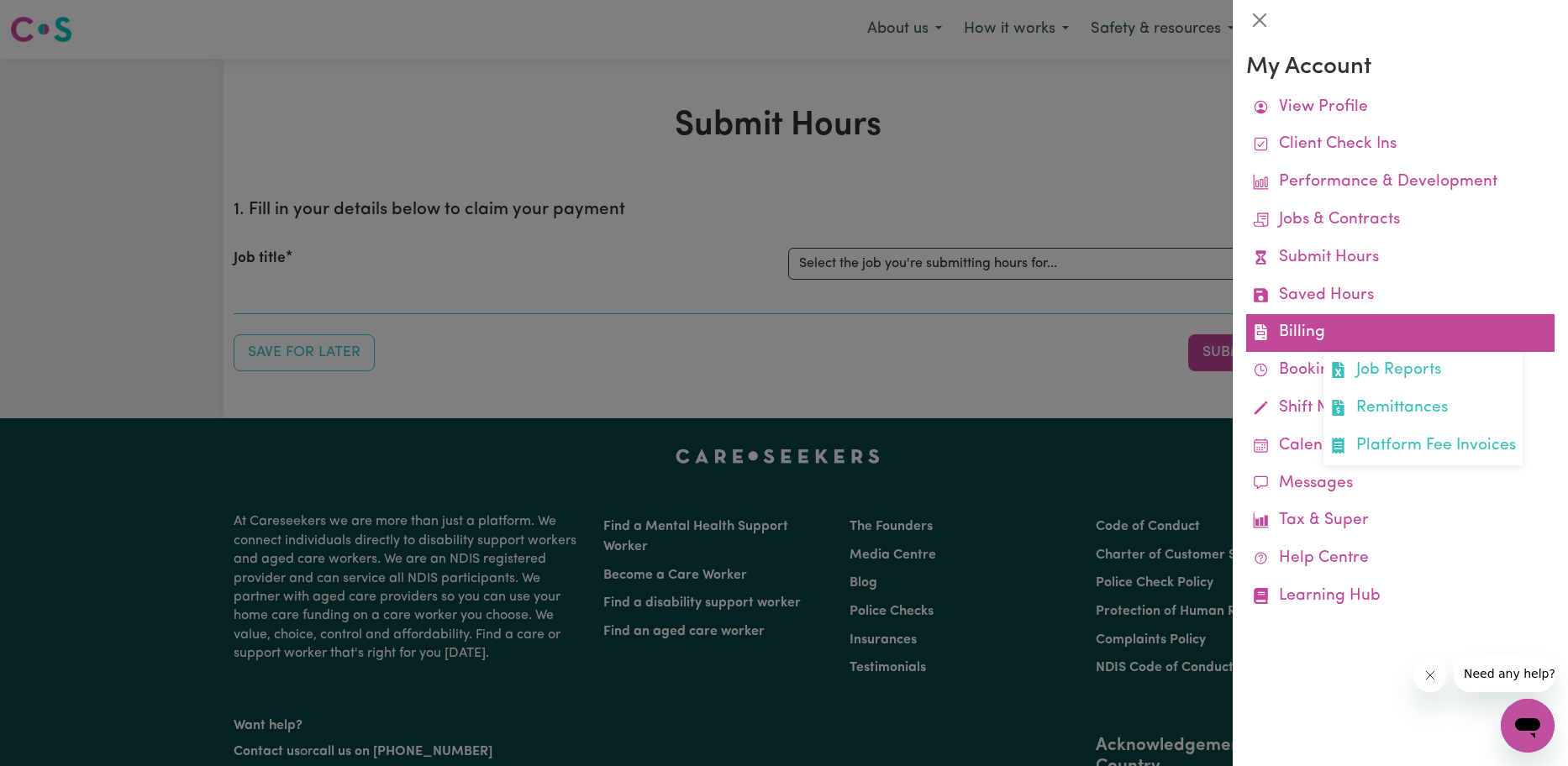
click at [1315, 336] on link "Billing Job Reports Remittances Platform Fee Invoices" at bounding box center [1401, 333] width 308 height 38
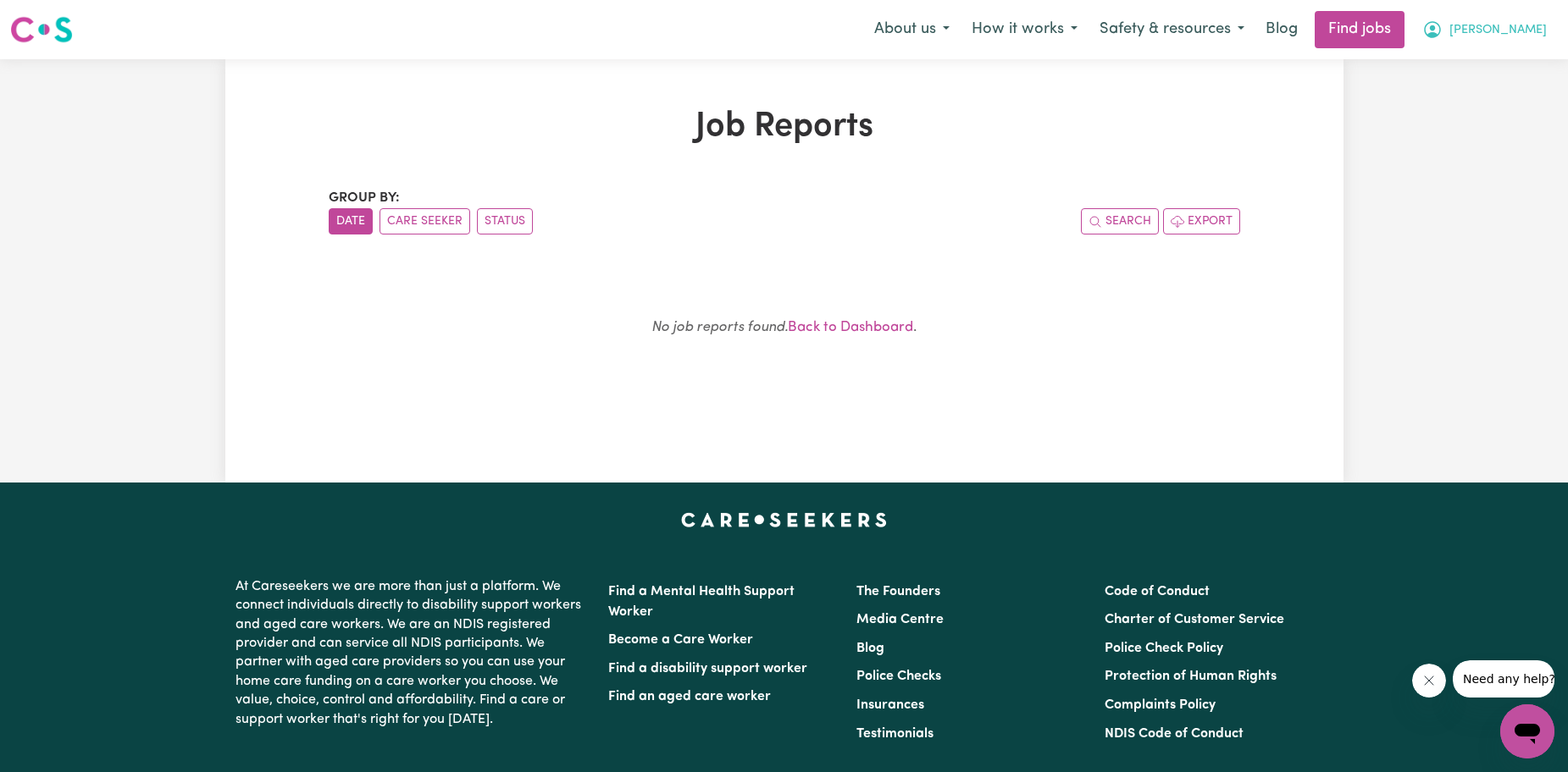
click at [1509, 33] on button "[PERSON_NAME]" at bounding box center [1484, 30] width 147 height 35
click at [1477, 71] on link "My Account" at bounding box center [1490, 66] width 134 height 33
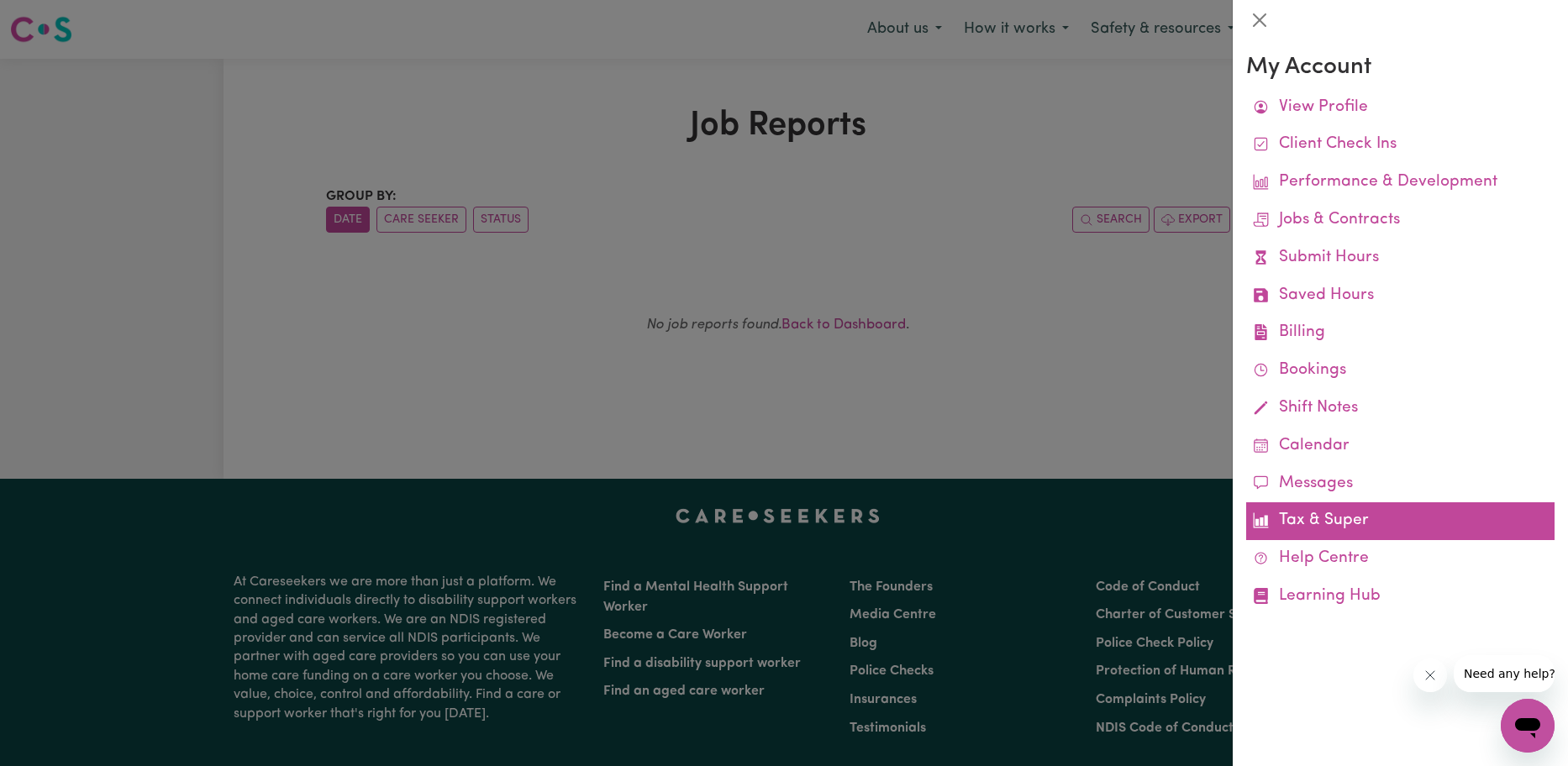
click at [1334, 524] on link "Tax & Super" at bounding box center [1401, 521] width 308 height 38
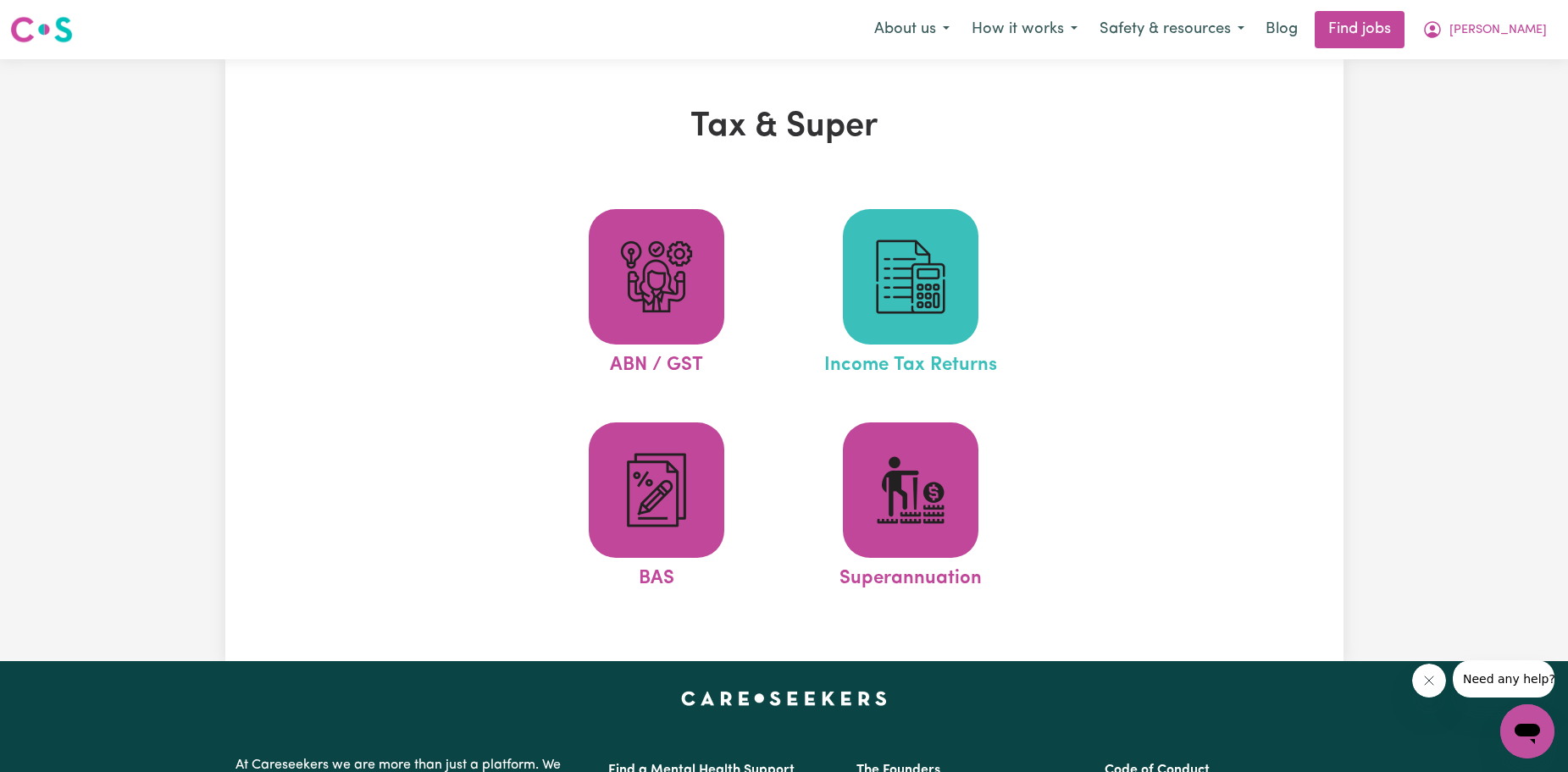
click at [948, 297] on img at bounding box center [910, 277] width 81 height 81
